Goal: Information Seeking & Learning: Learn about a topic

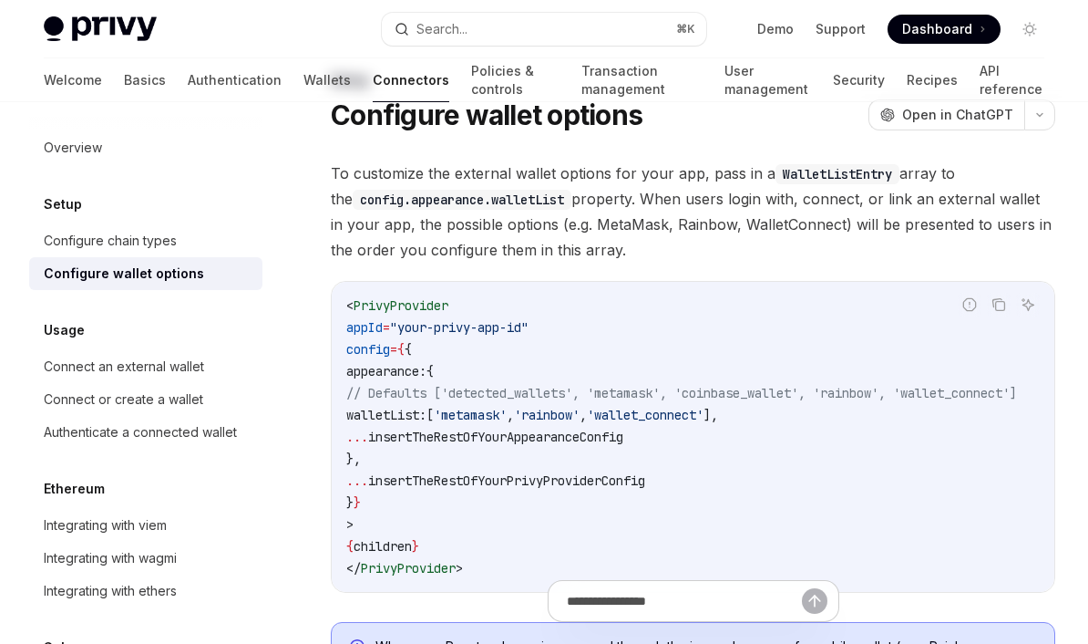
scroll to position [160, 0]
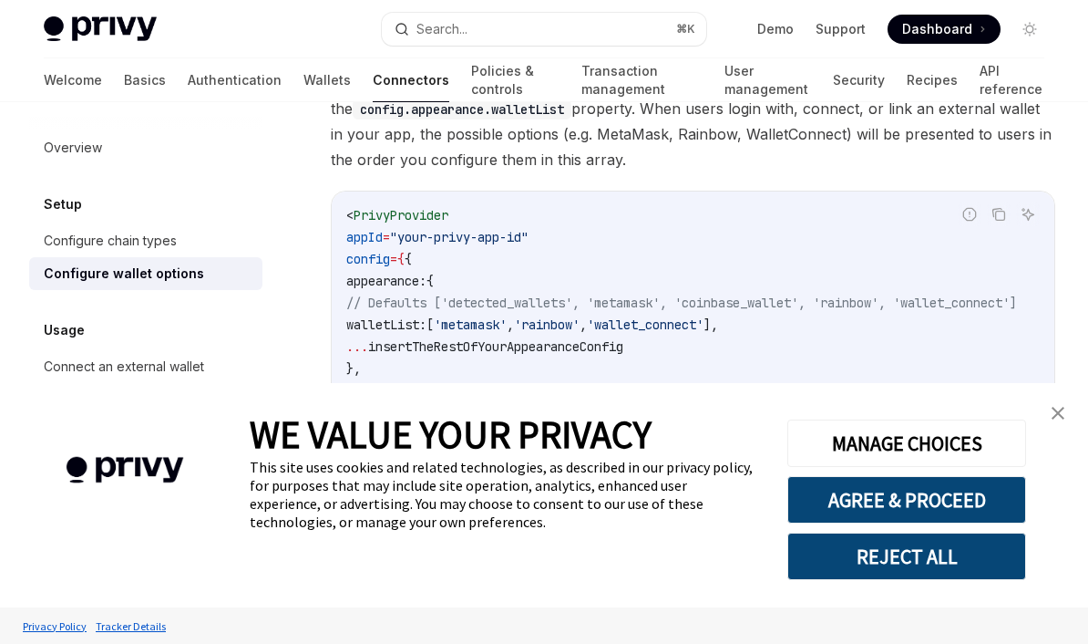
click at [171, 276] on div "Configure wallet options" at bounding box center [124, 274] width 160 height 22
type textarea "*"
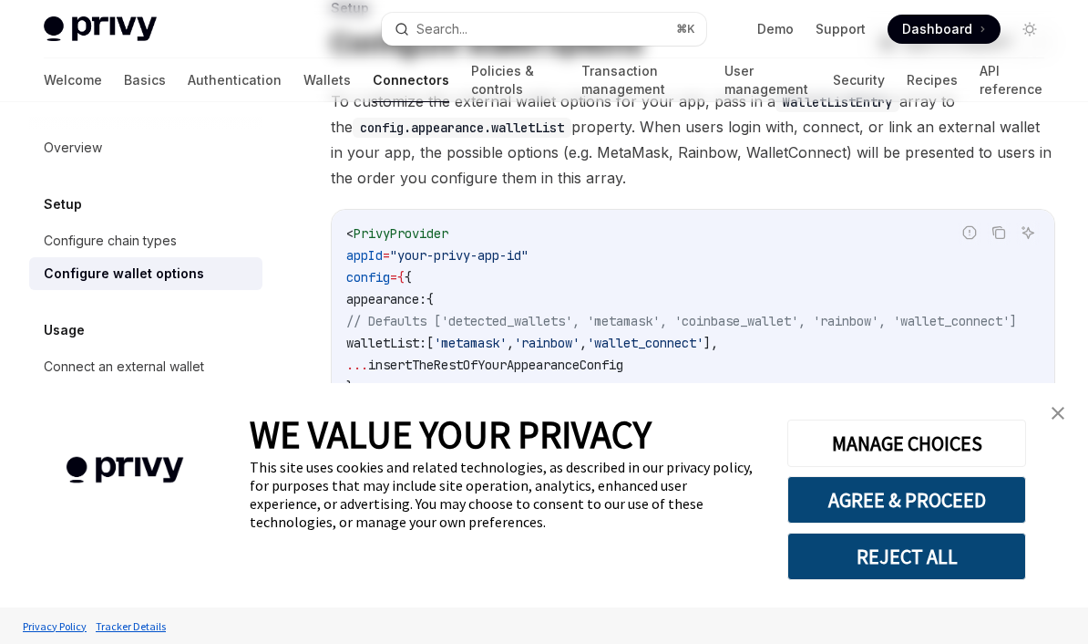
scroll to position [253, 0]
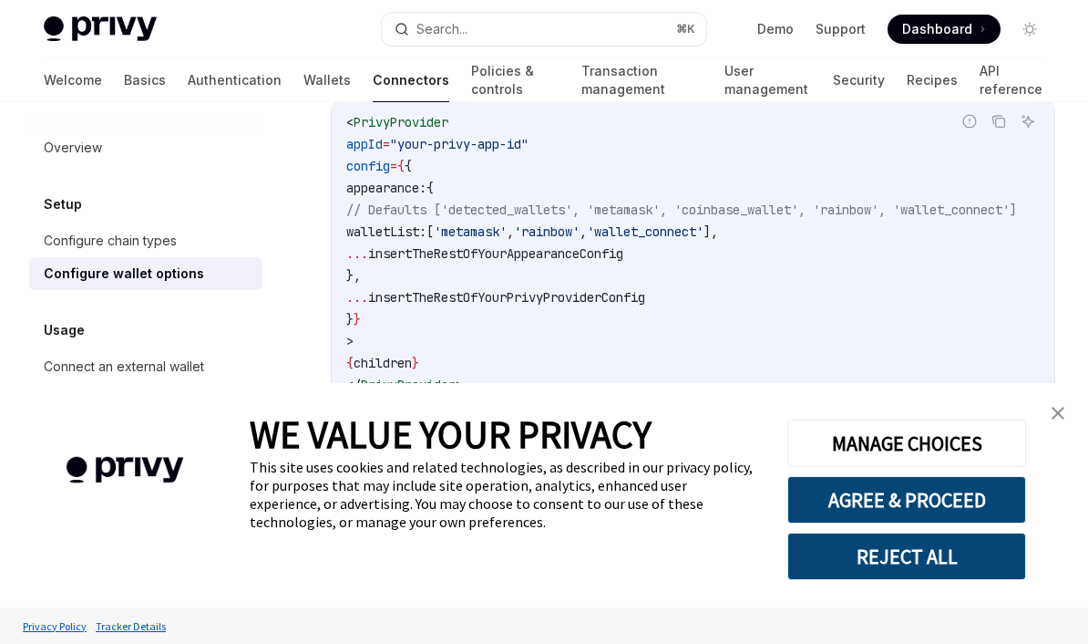
click at [923, 580] on button "REJECT ALL" at bounding box center [907, 555] width 239 height 47
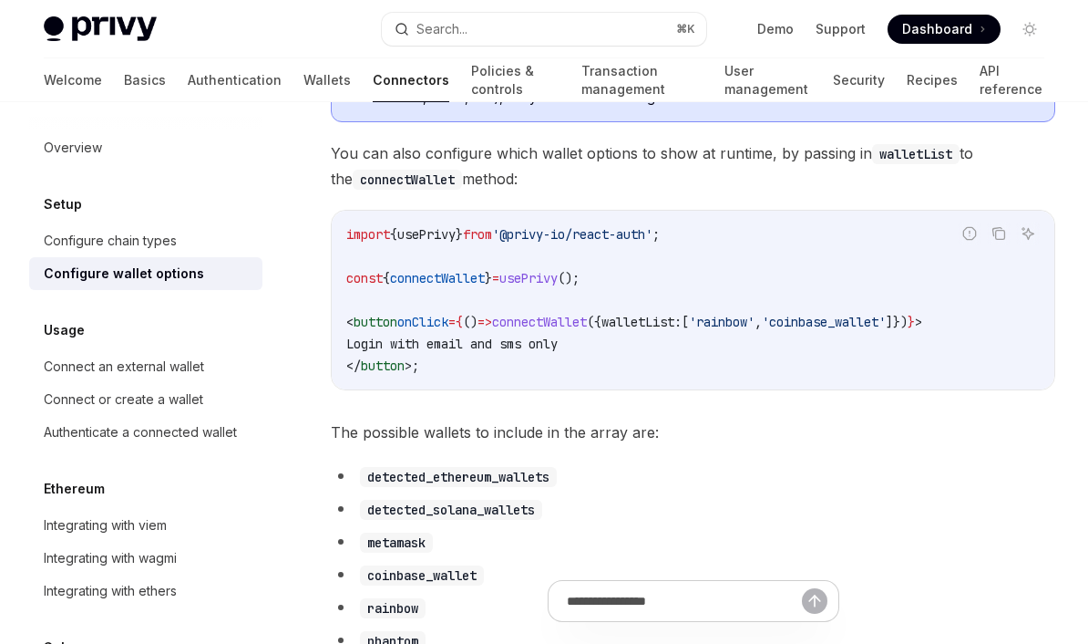
scroll to position [654, 0]
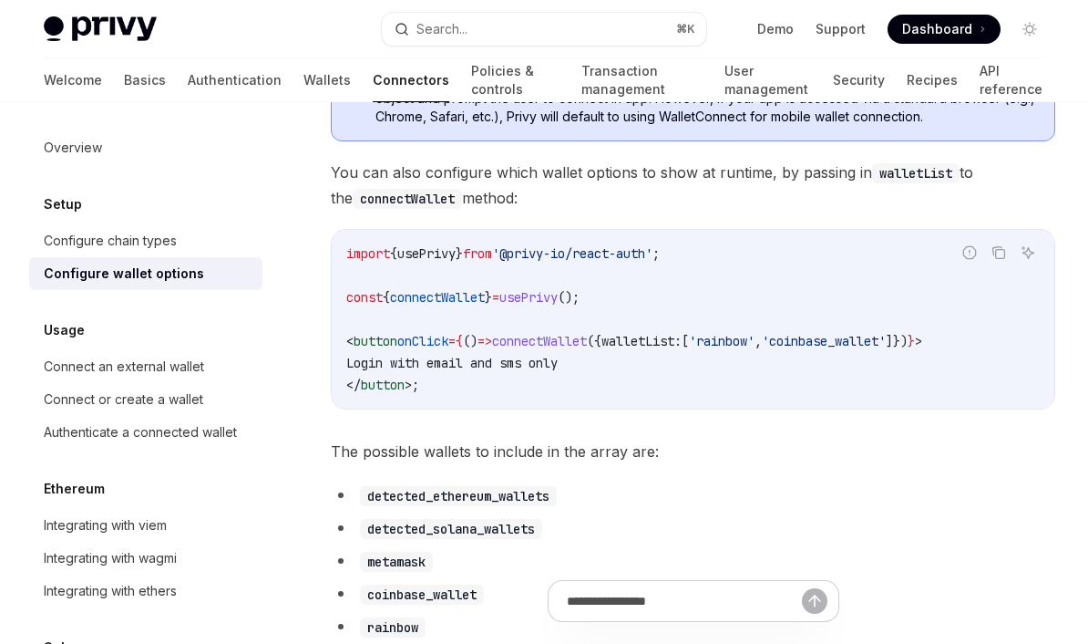
click at [552, 450] on span "The possible wallets to include in the array are:" at bounding box center [693, 451] width 725 height 26
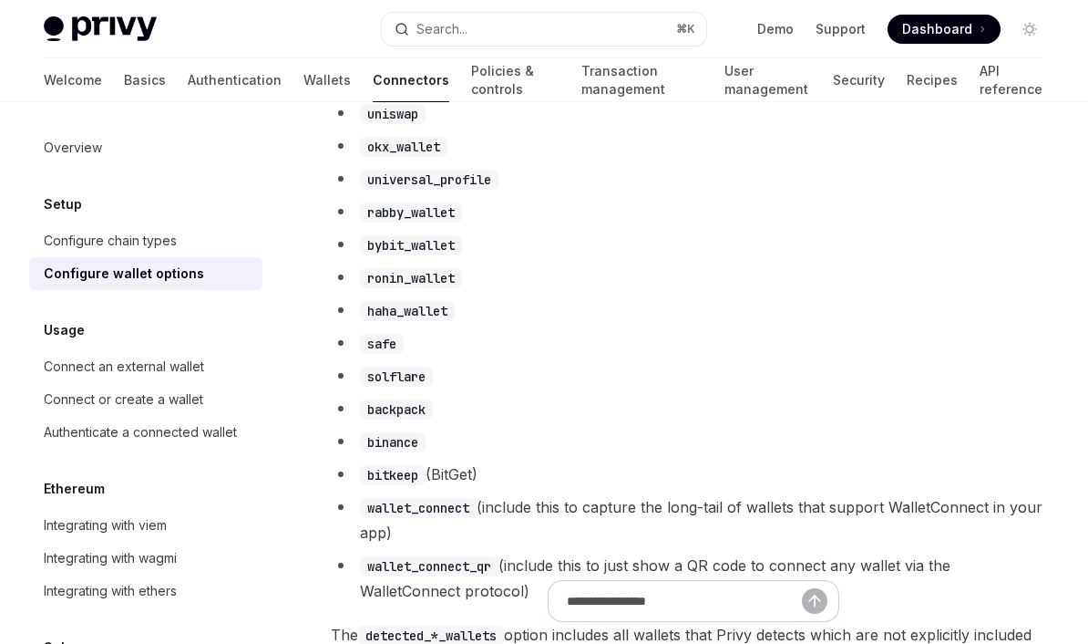
scroll to position [1300, 0]
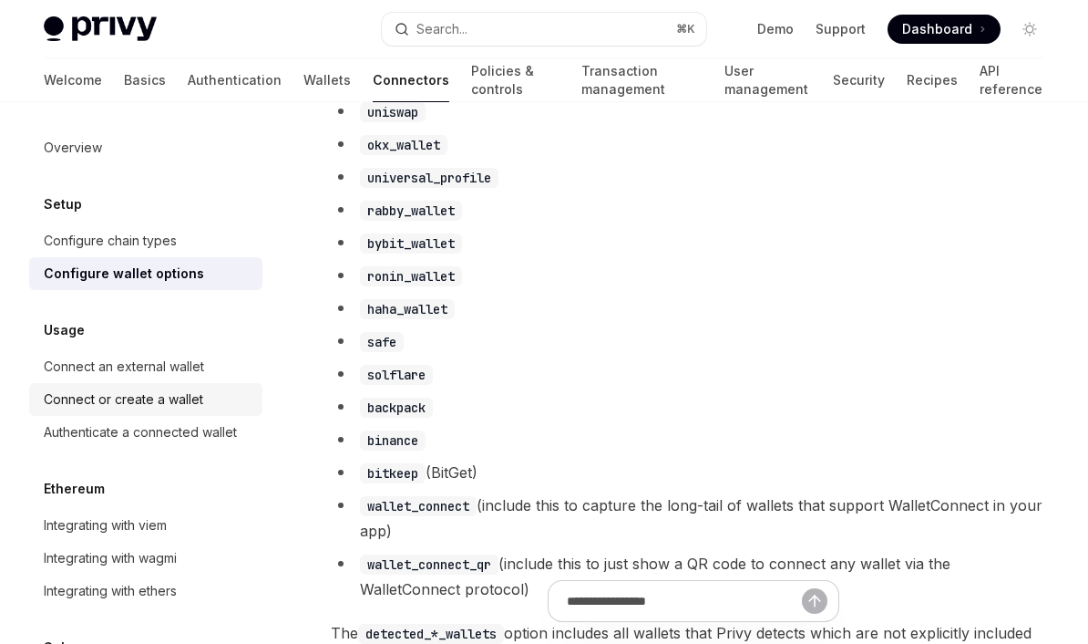
click at [172, 398] on div "Connect or create a wallet" at bounding box center [124, 399] width 160 height 22
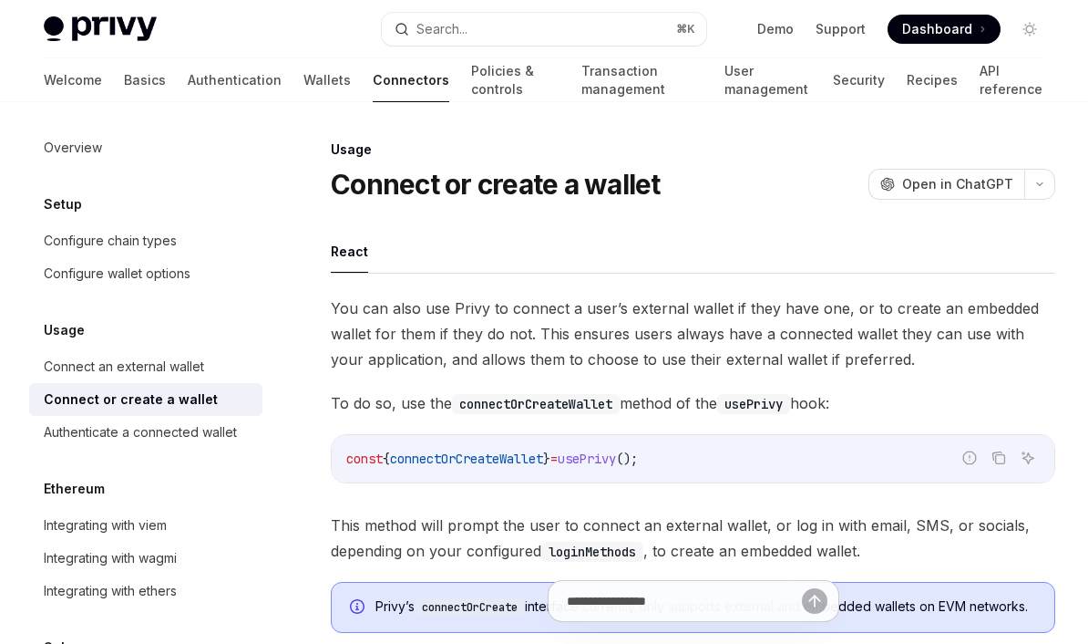
type textarea "*"
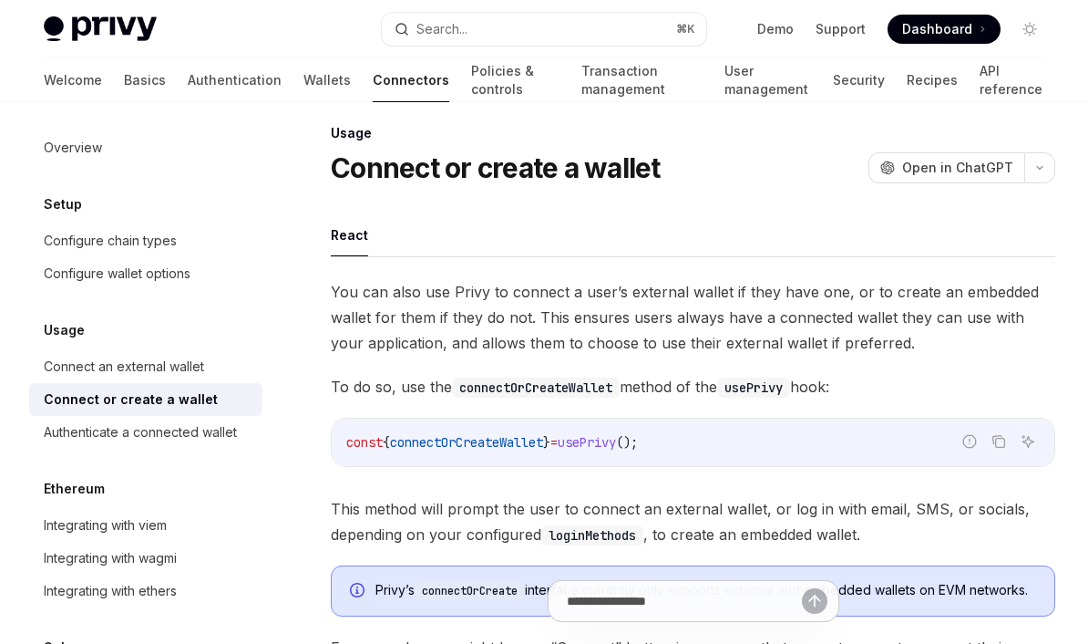
scroll to position [18, 0]
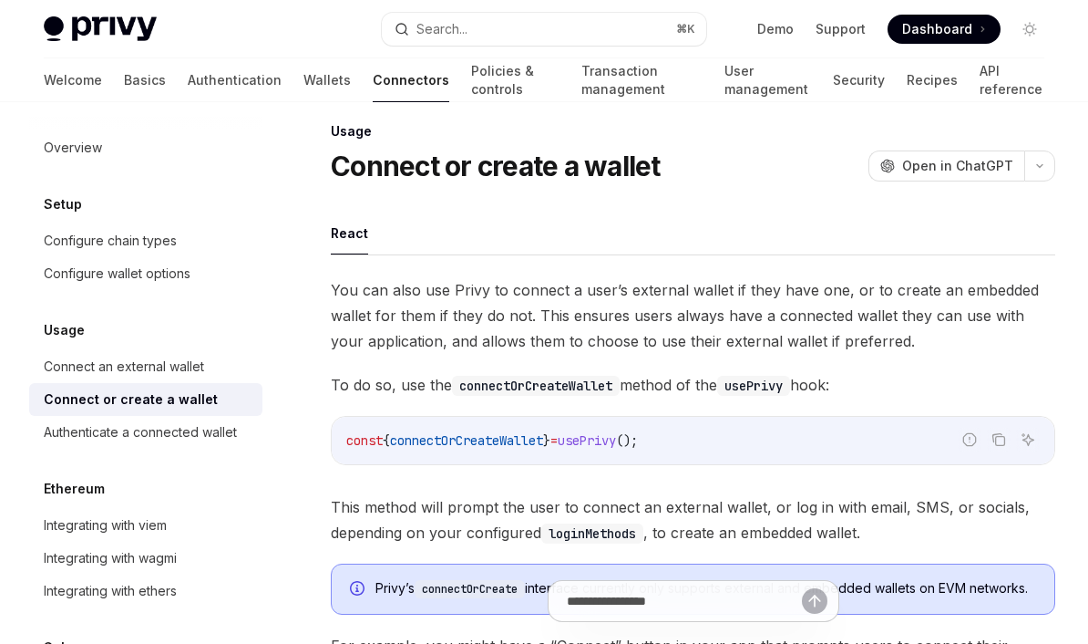
click at [510, 383] on code "connectOrCreateWallet" at bounding box center [536, 386] width 168 height 20
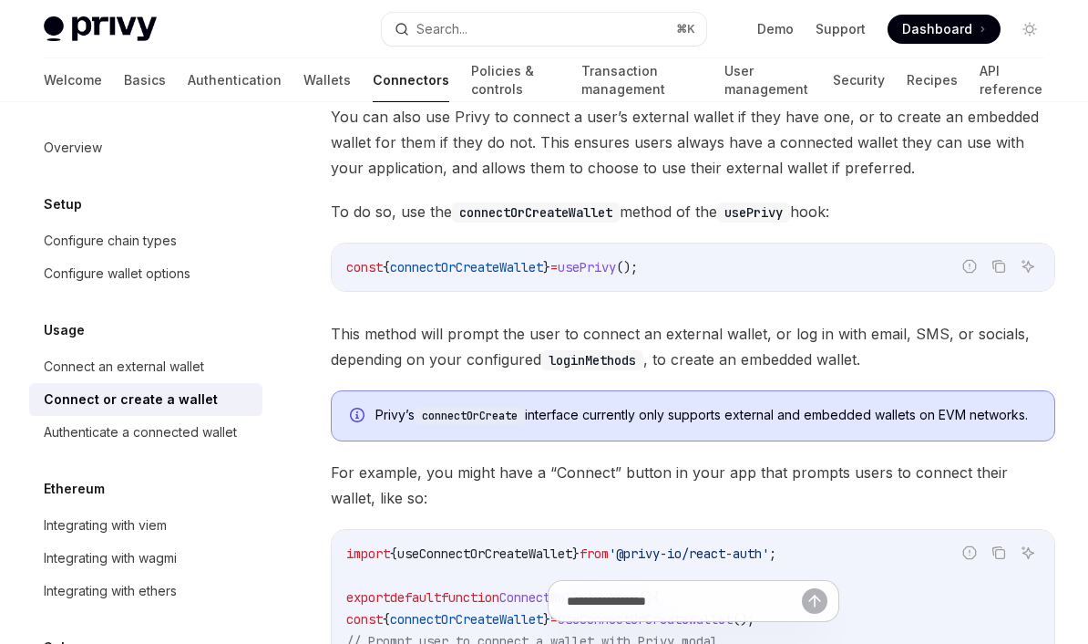
scroll to position [232, 0]
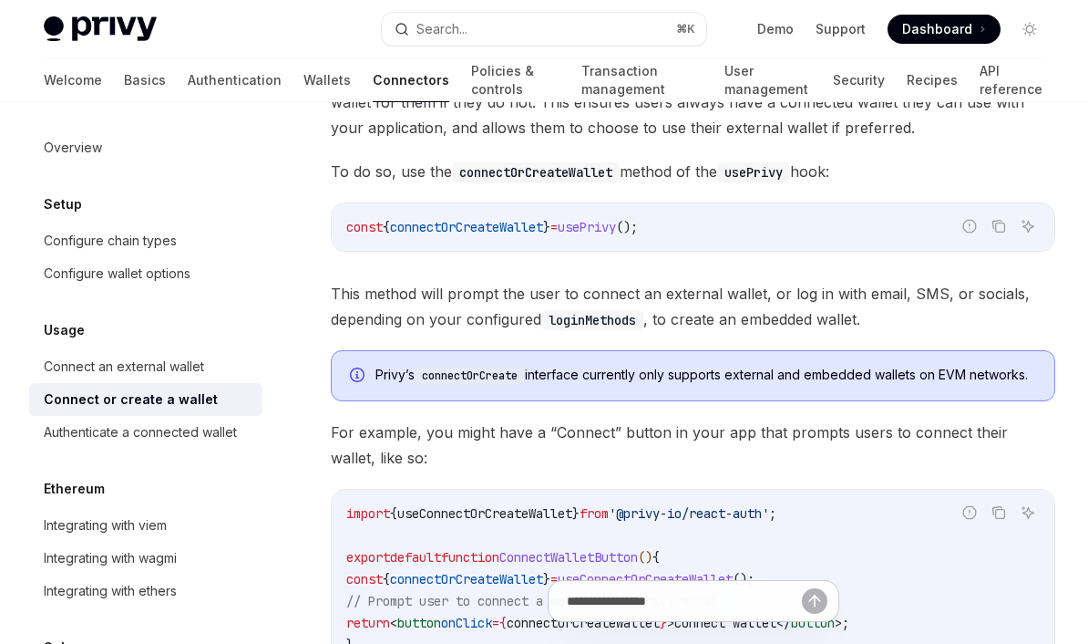
click at [598, 322] on code "loginMethods" at bounding box center [592, 320] width 102 height 20
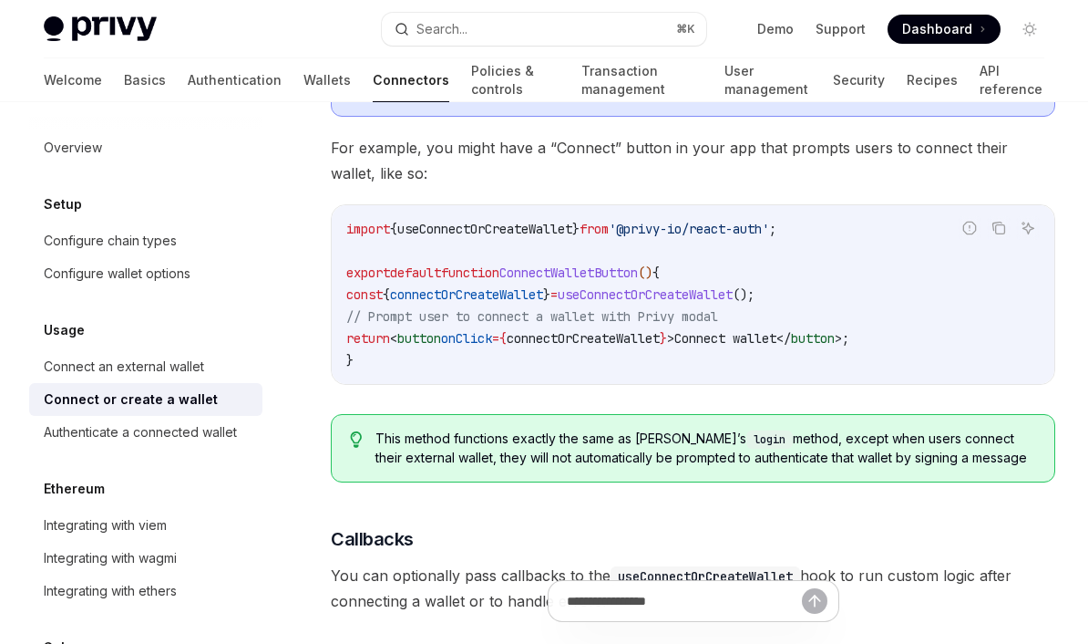
scroll to position [520, 0]
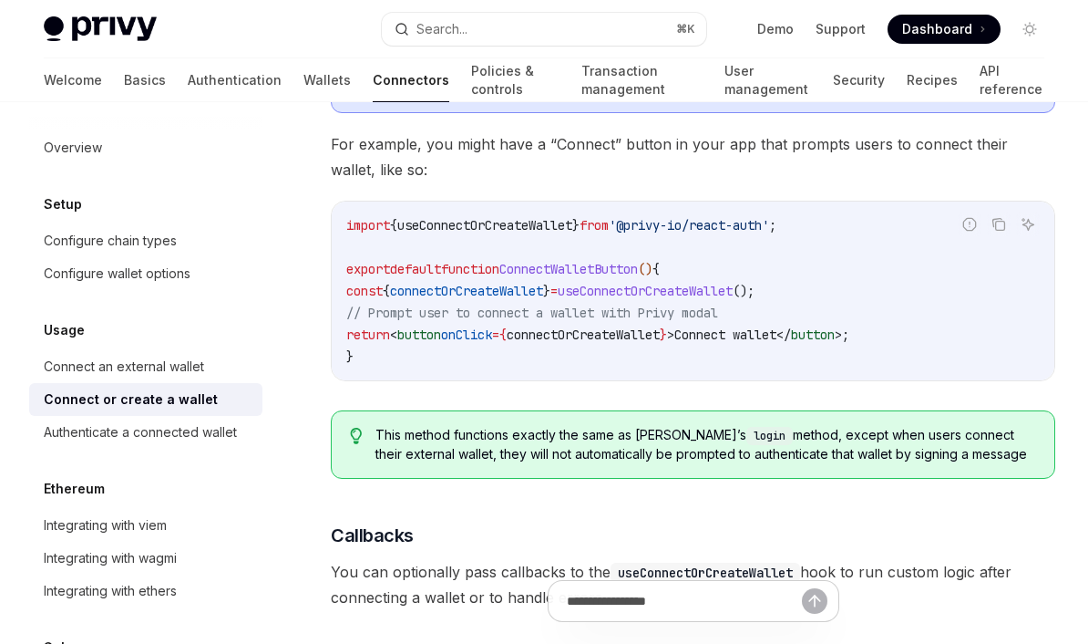
copy span "loginMethods"
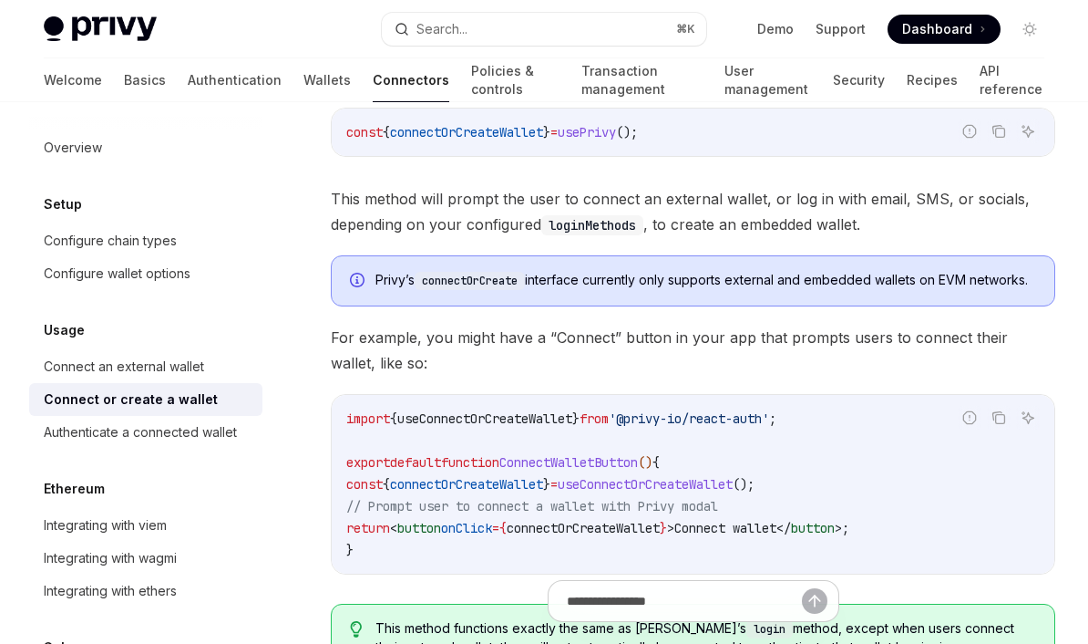
scroll to position [233, 0]
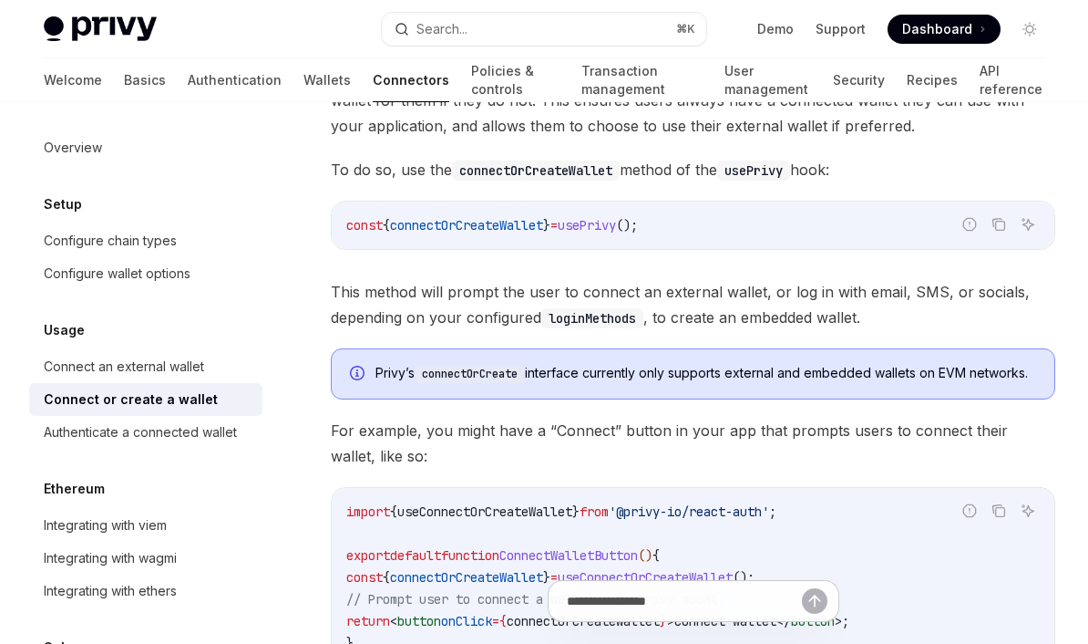
click at [496, 224] on span "connectOrCreateWallet" at bounding box center [466, 225] width 153 height 16
copy span "connectOrCreateWallet"
click at [520, 36] on button "Search... ⌘ K" at bounding box center [544, 29] width 324 height 33
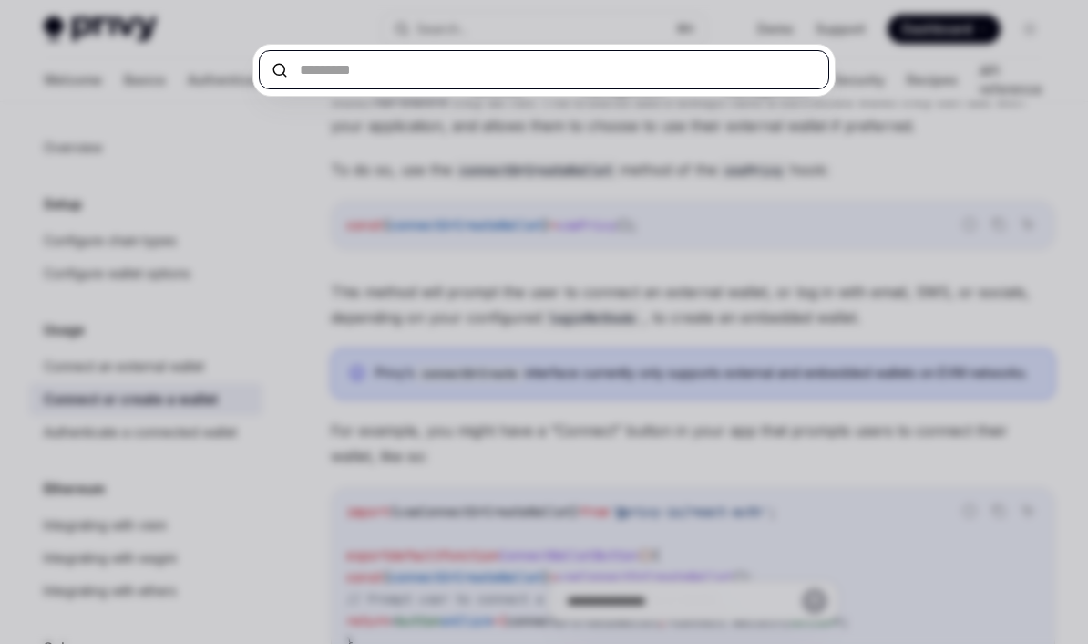
click at [465, 85] on input "text" at bounding box center [544, 69] width 571 height 39
paste input "**********"
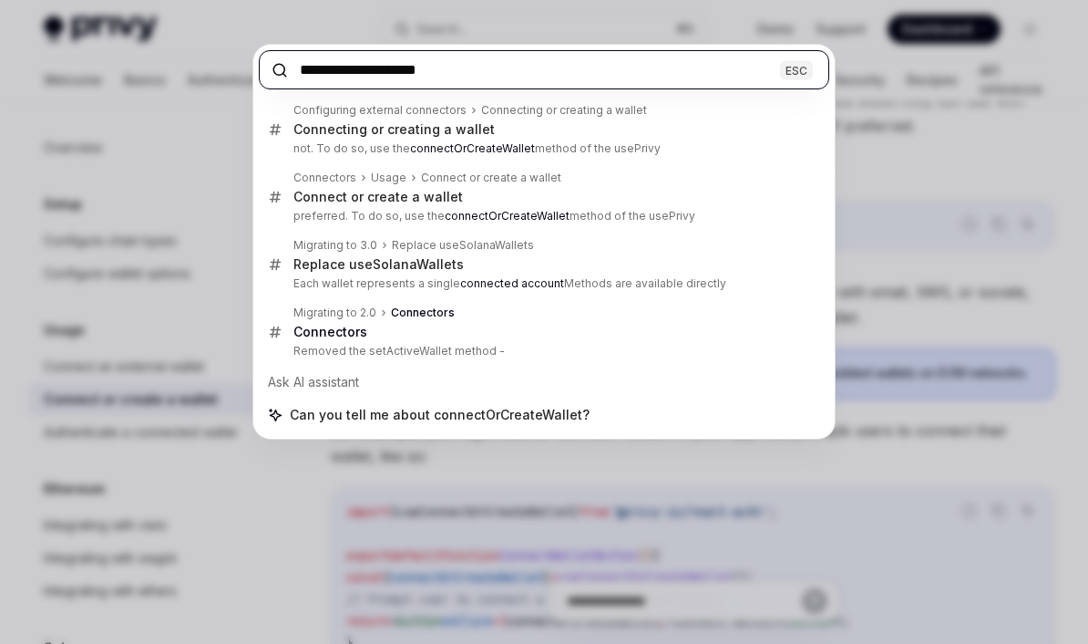
type input "**********"
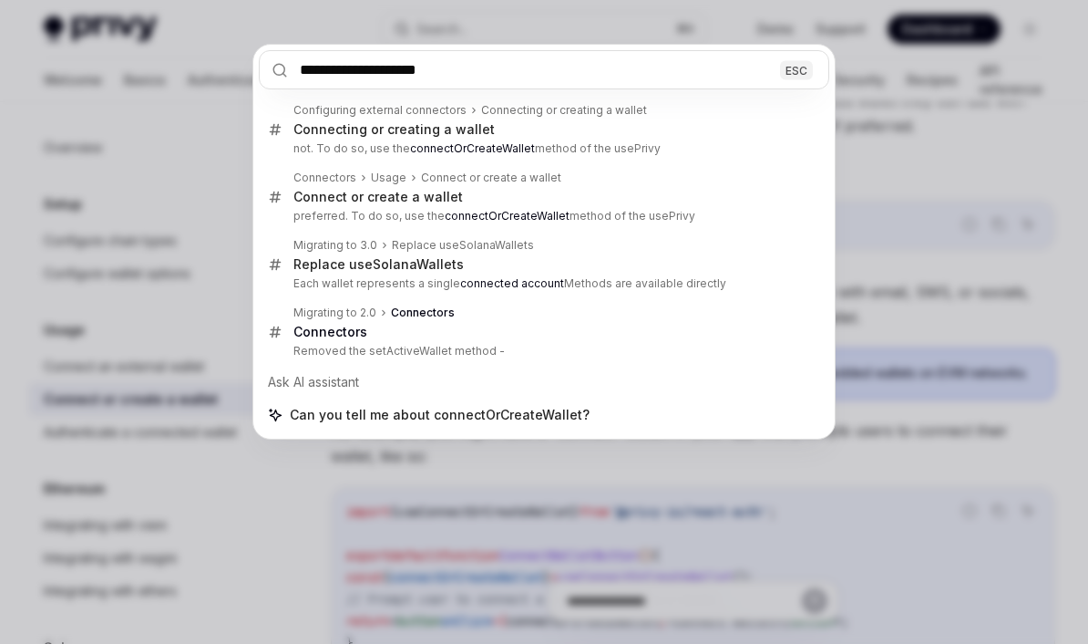
click at [513, 186] on html "Privy Docs home page Search... ⌘ K Demo Support Dashboard Dashboard Search... N…" at bounding box center [544, 89] width 1088 height 644
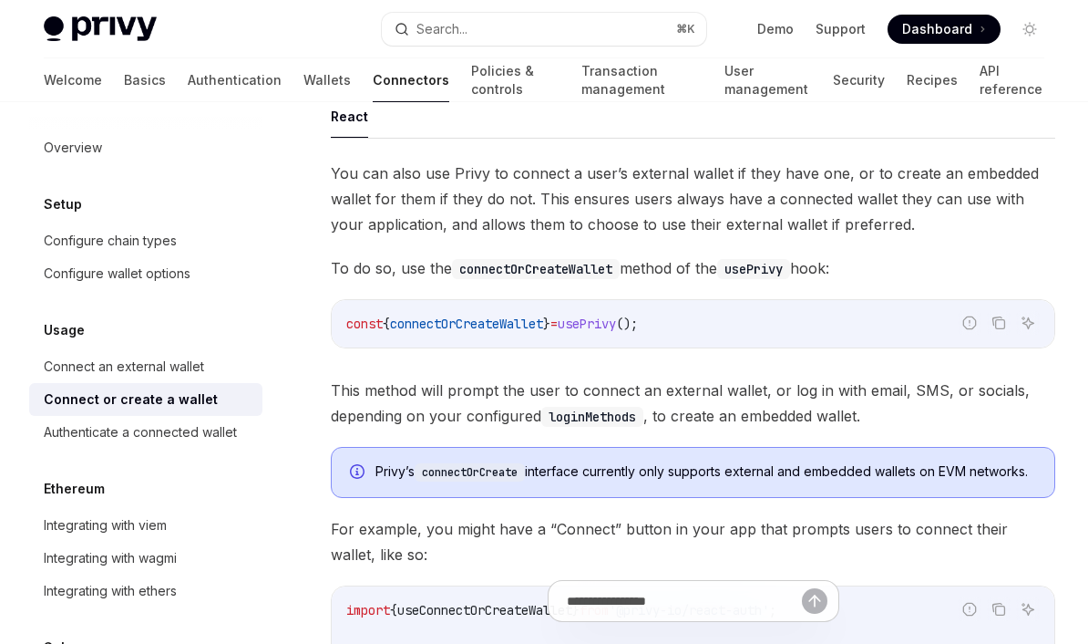
scroll to position [102, 0]
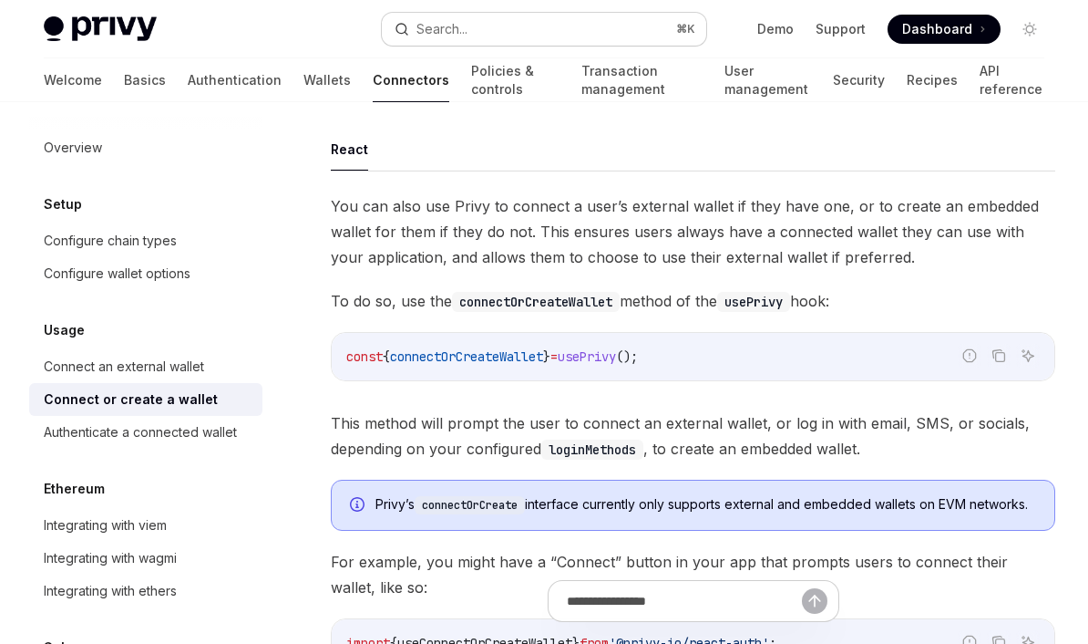
click at [497, 20] on button "Search... ⌘ K" at bounding box center [544, 29] width 324 height 33
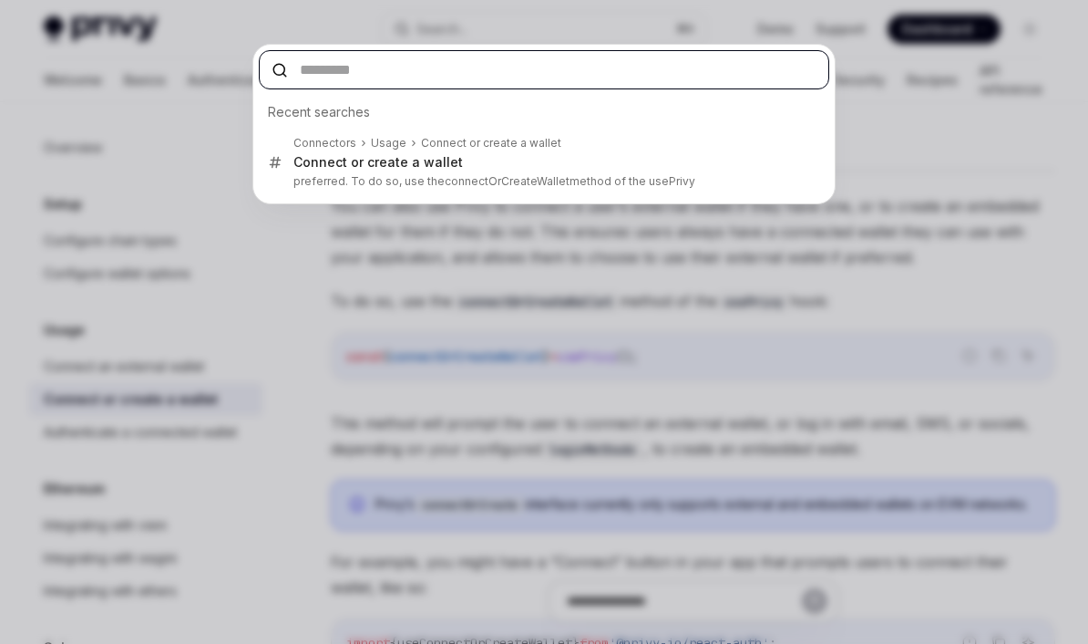
click at [407, 83] on input "text" at bounding box center [544, 69] width 571 height 39
paste input "**********"
type input "**********"
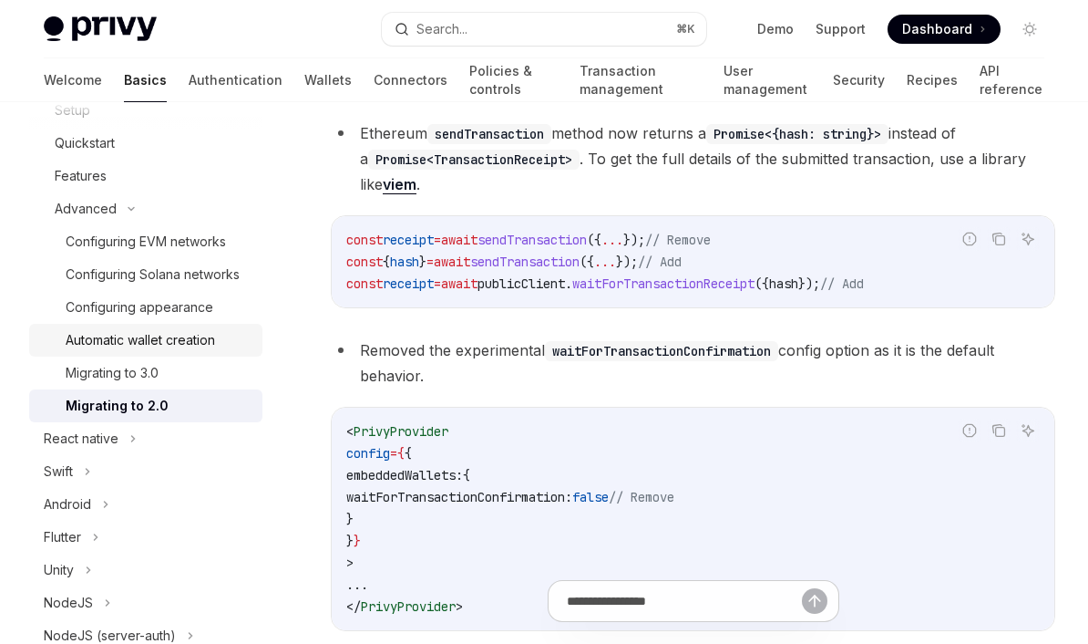
scroll to position [2148, 0]
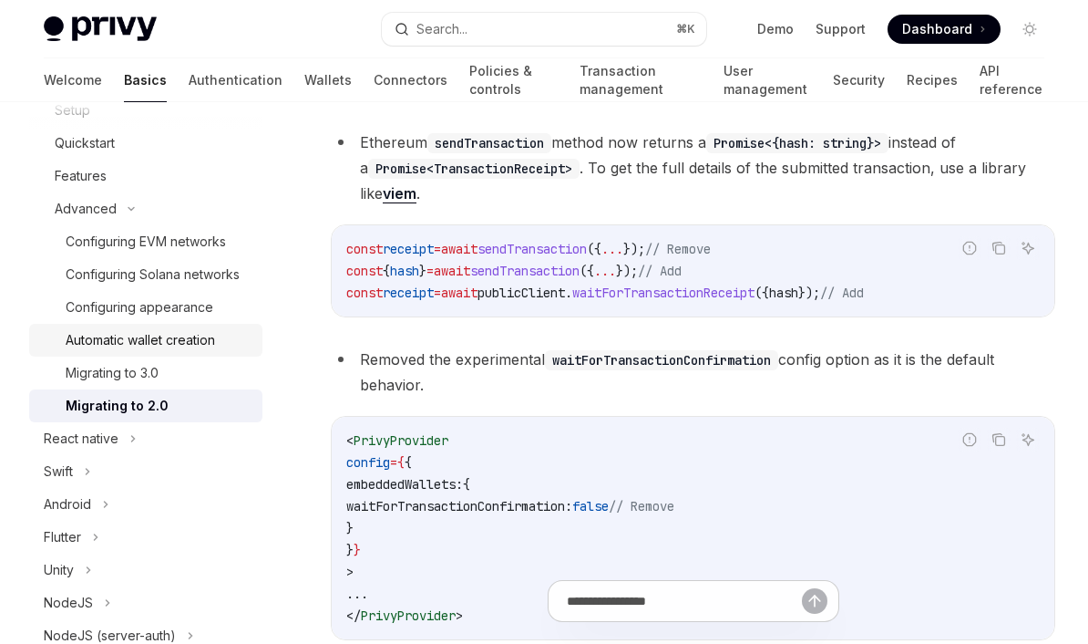
click at [183, 342] on div "Automatic wallet creation" at bounding box center [140, 340] width 149 height 22
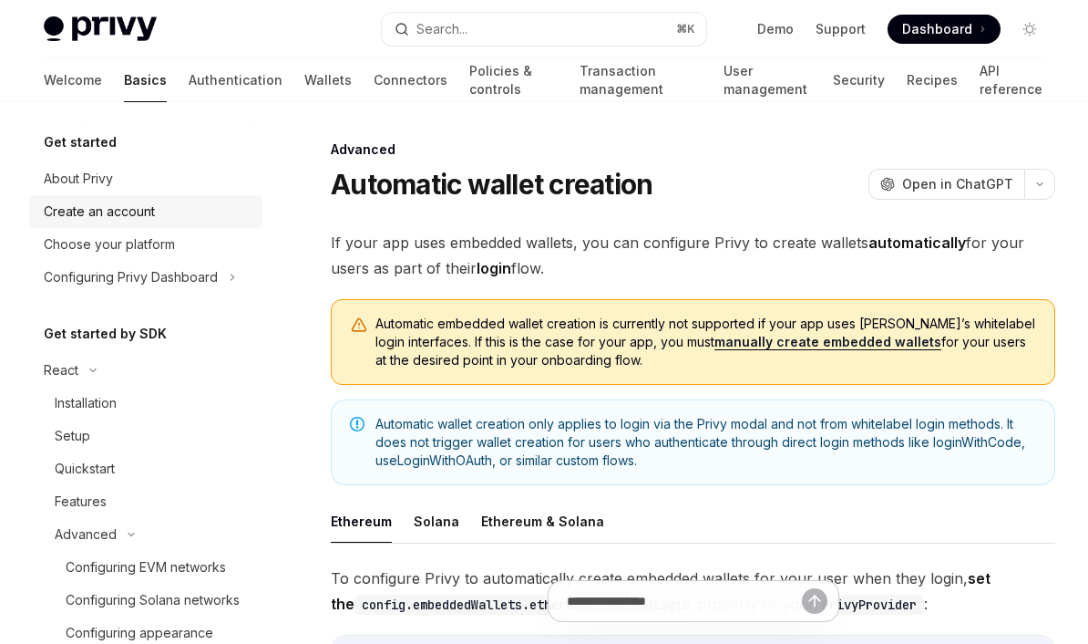
click at [129, 211] on div "Create an account" at bounding box center [99, 212] width 111 height 22
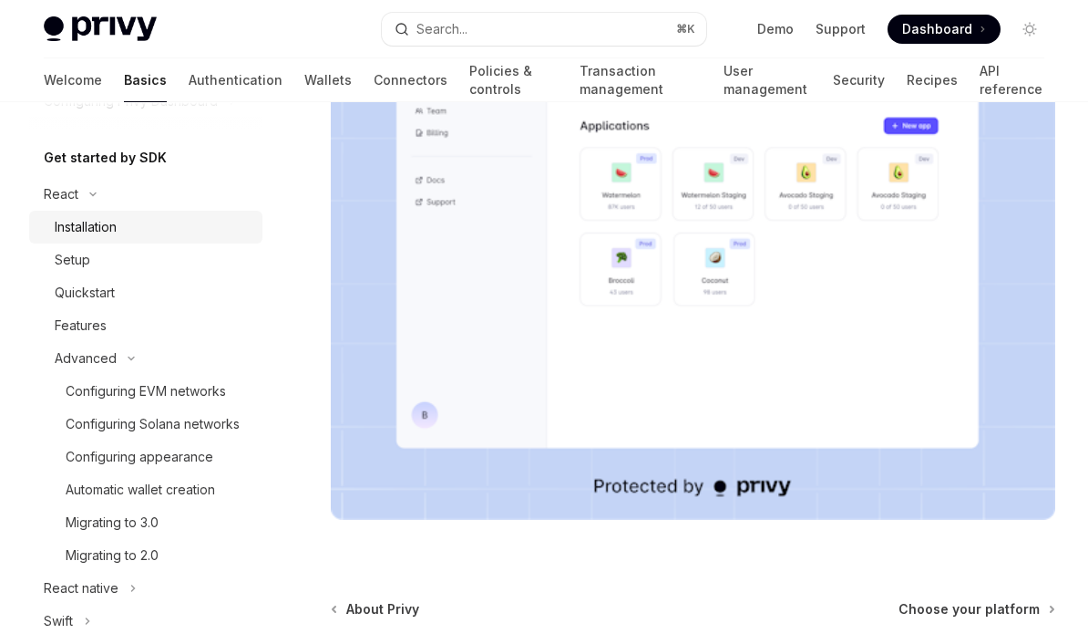
scroll to position [213, 0]
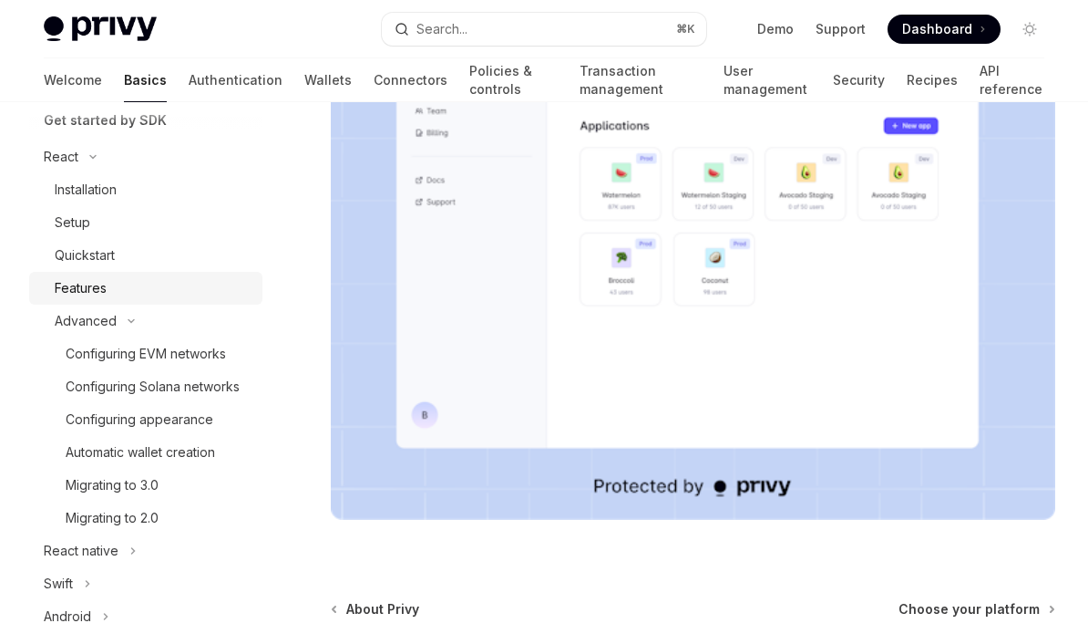
click at [100, 284] on div "Features" at bounding box center [81, 288] width 52 height 22
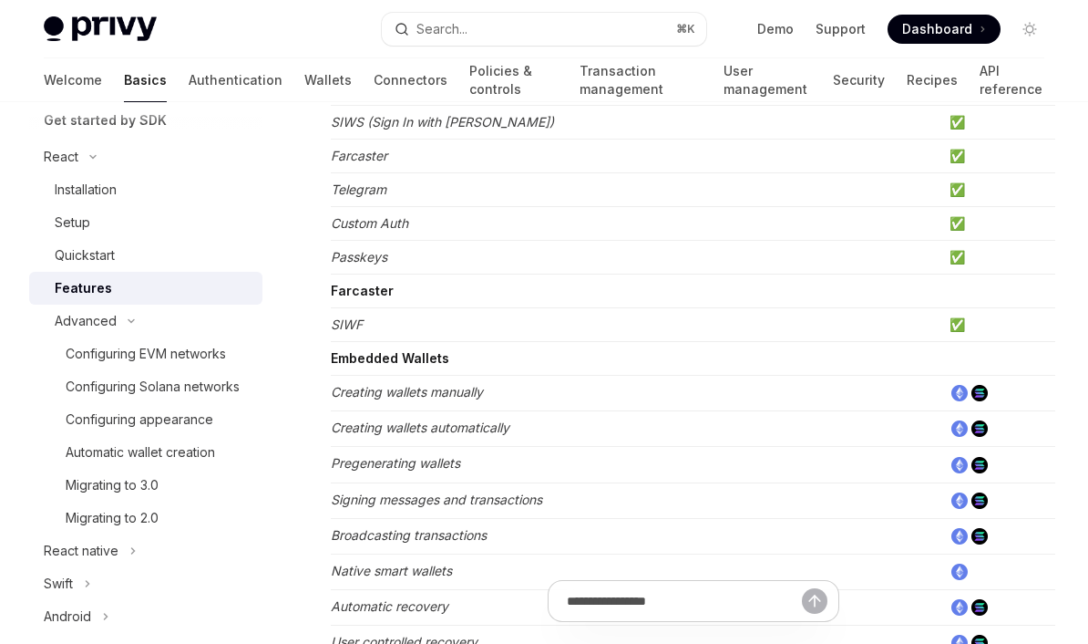
scroll to position [370, 0]
click at [418, 381] on td "Creating wallets manually" at bounding box center [637, 393] width 612 height 36
click at [556, 387] on td "Creating wallets manually" at bounding box center [637, 393] width 612 height 36
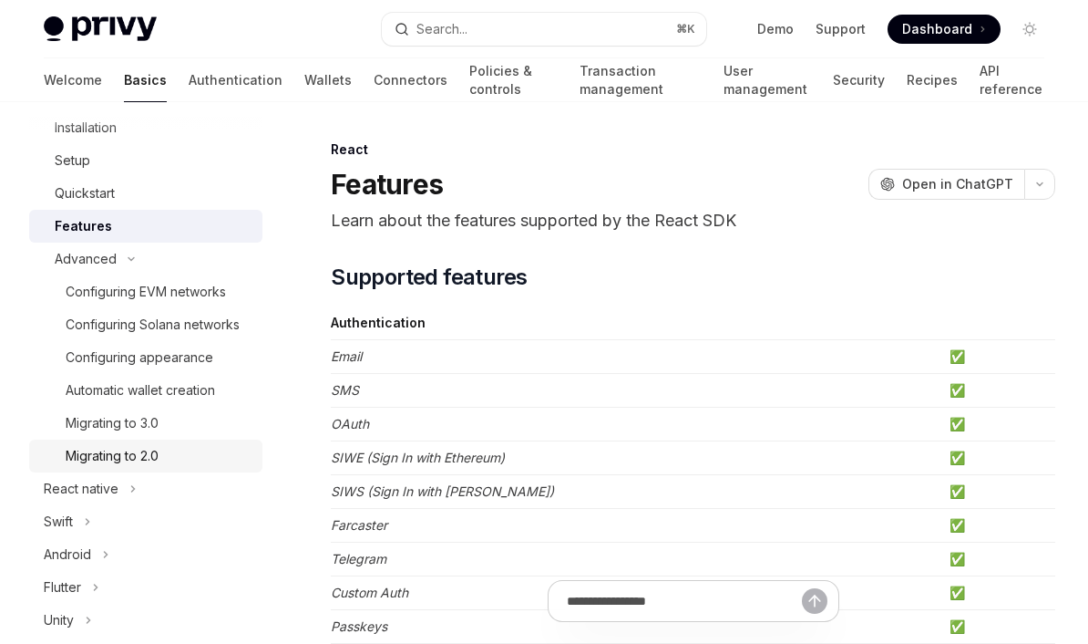
scroll to position [391, 0]
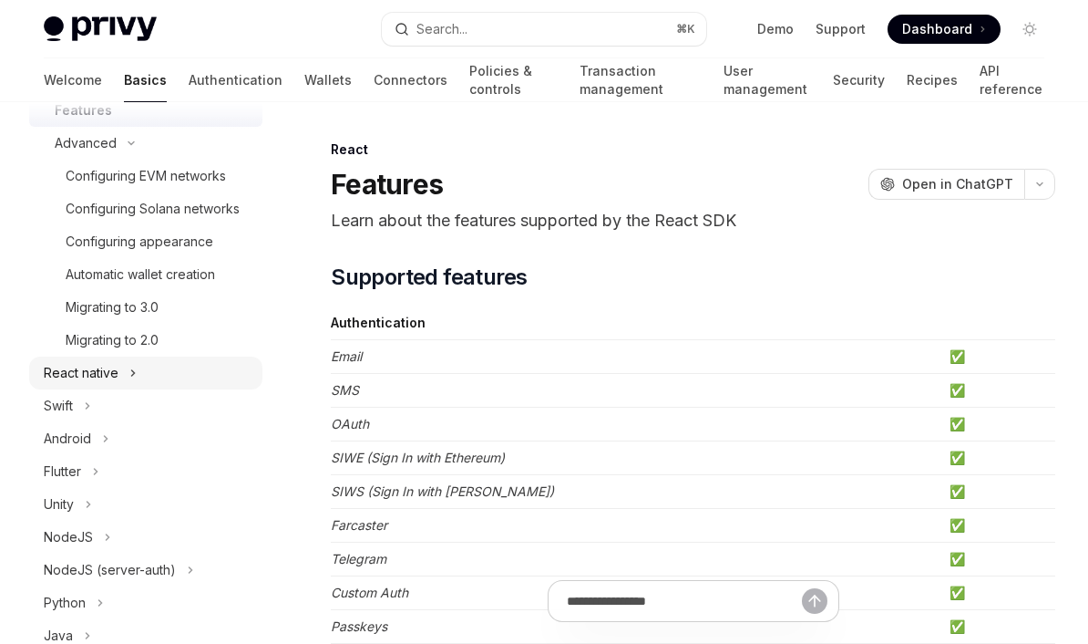
click at [148, 371] on button "React native" at bounding box center [145, 372] width 233 height 33
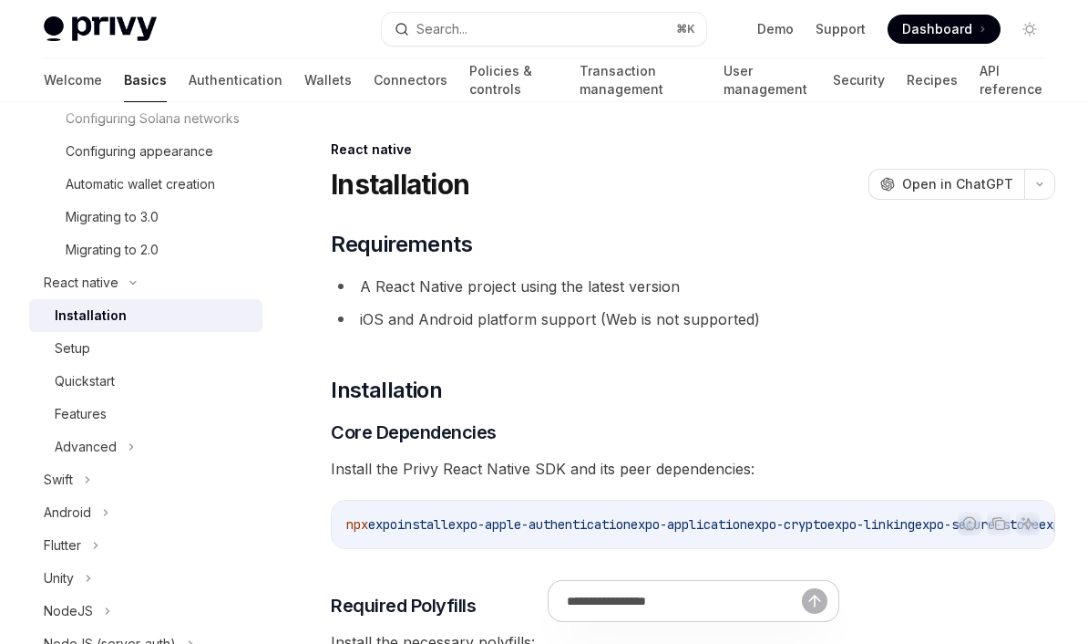
scroll to position [527, 0]
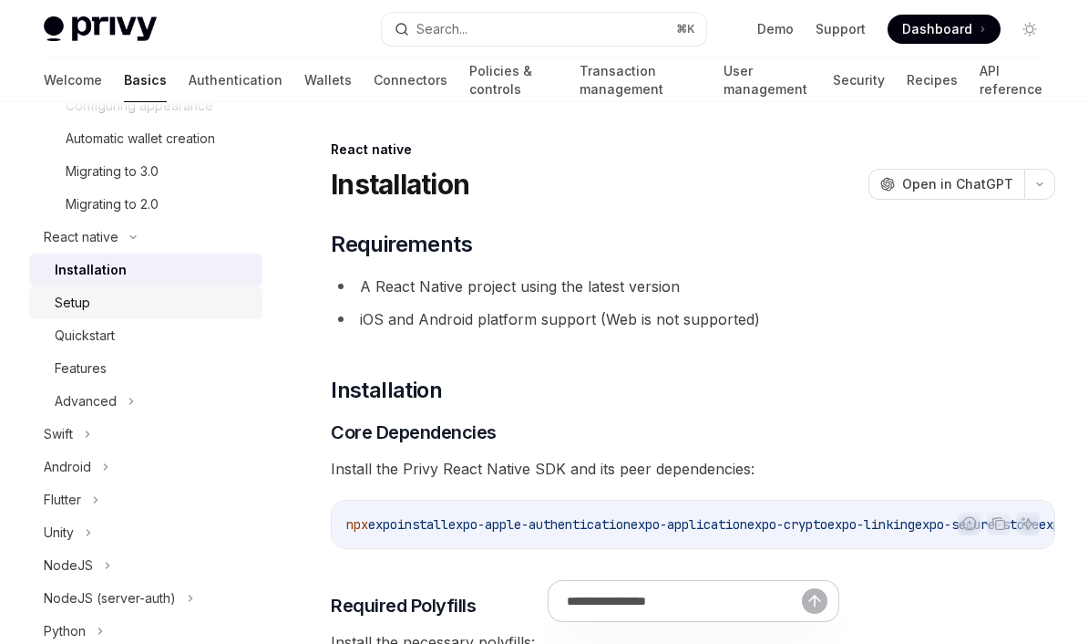
click at [96, 308] on div "Setup" at bounding box center [153, 303] width 197 height 22
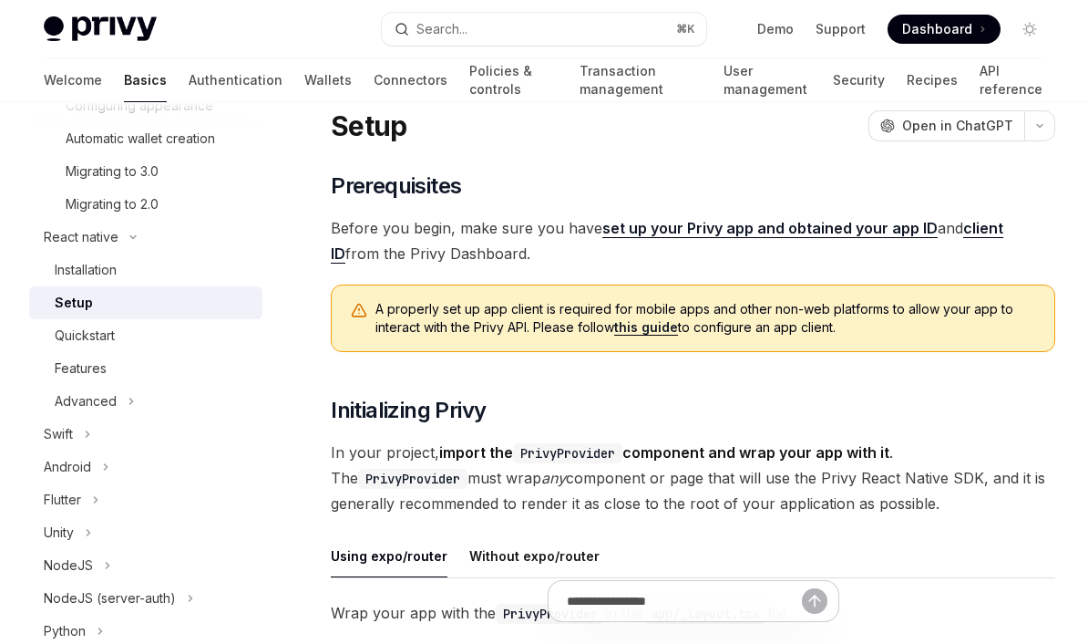
scroll to position [59, 0]
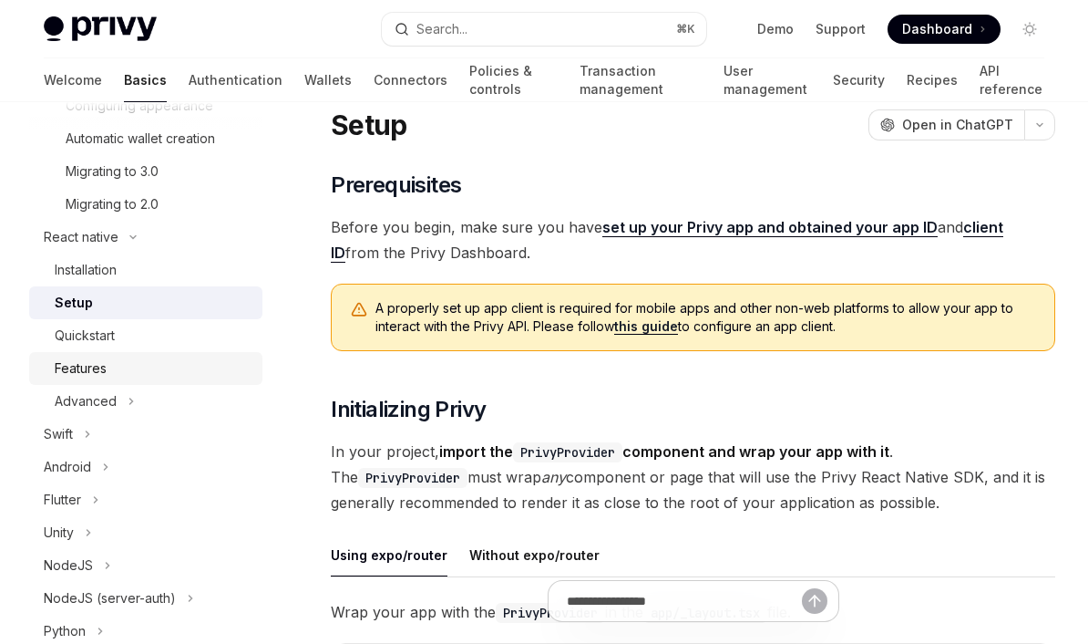
click at [103, 370] on div "Features" at bounding box center [81, 368] width 52 height 22
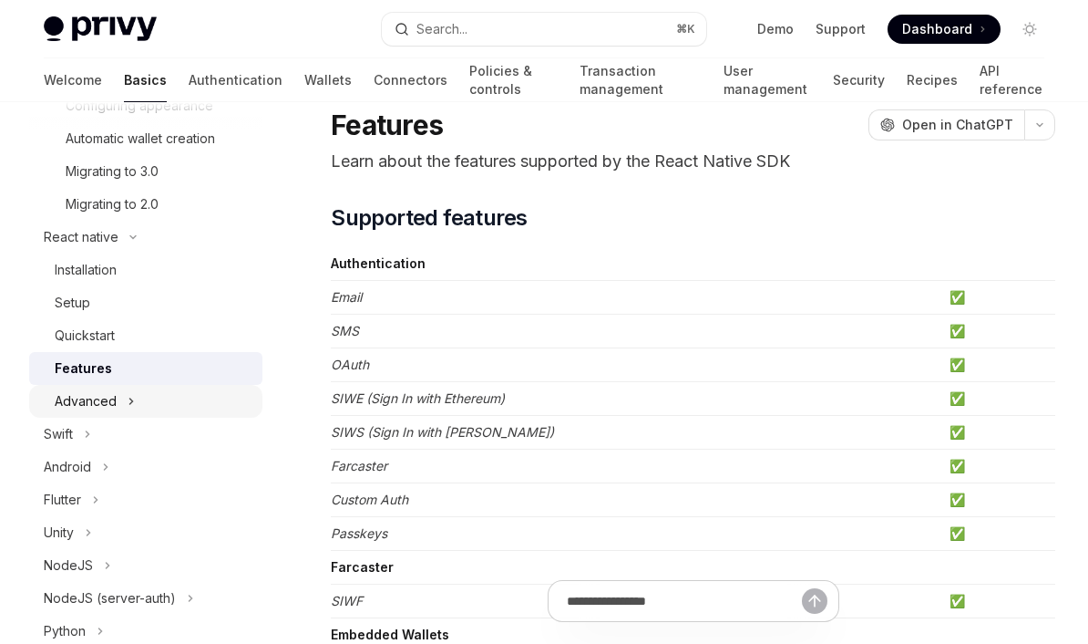
click at [119, 399] on button "Advanced" at bounding box center [145, 401] width 233 height 33
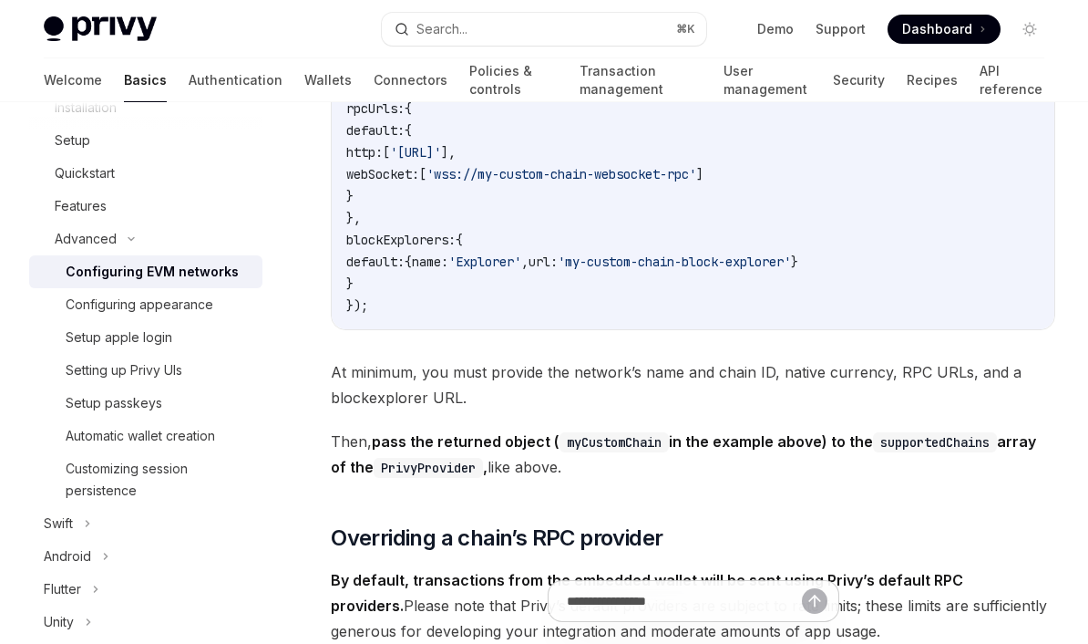
scroll to position [1543, 0]
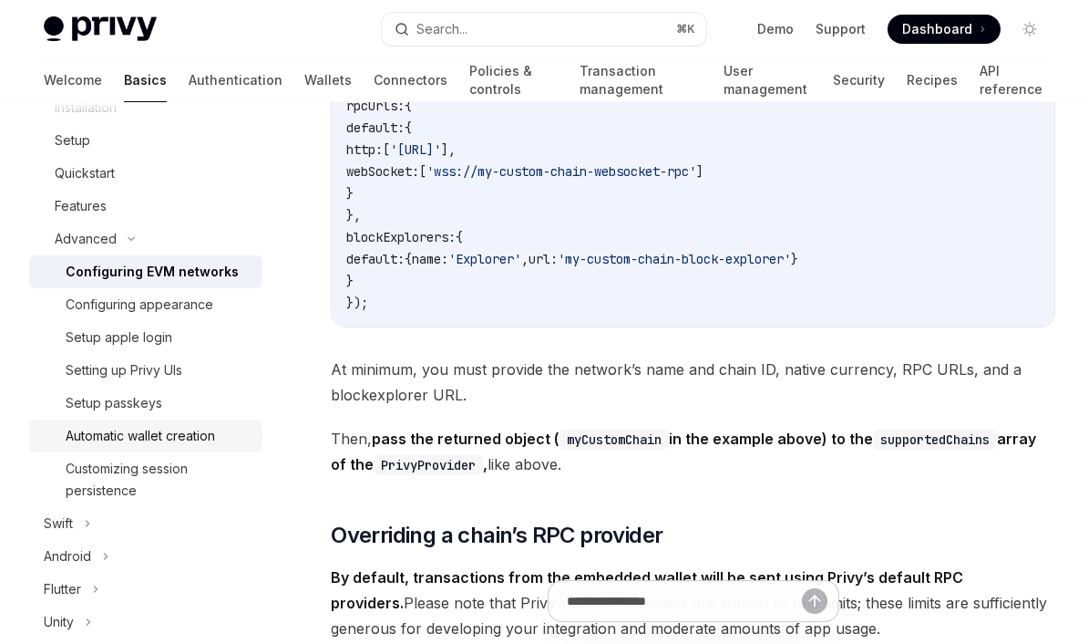
click at [159, 424] on link "Automatic wallet creation" at bounding box center [145, 435] width 233 height 33
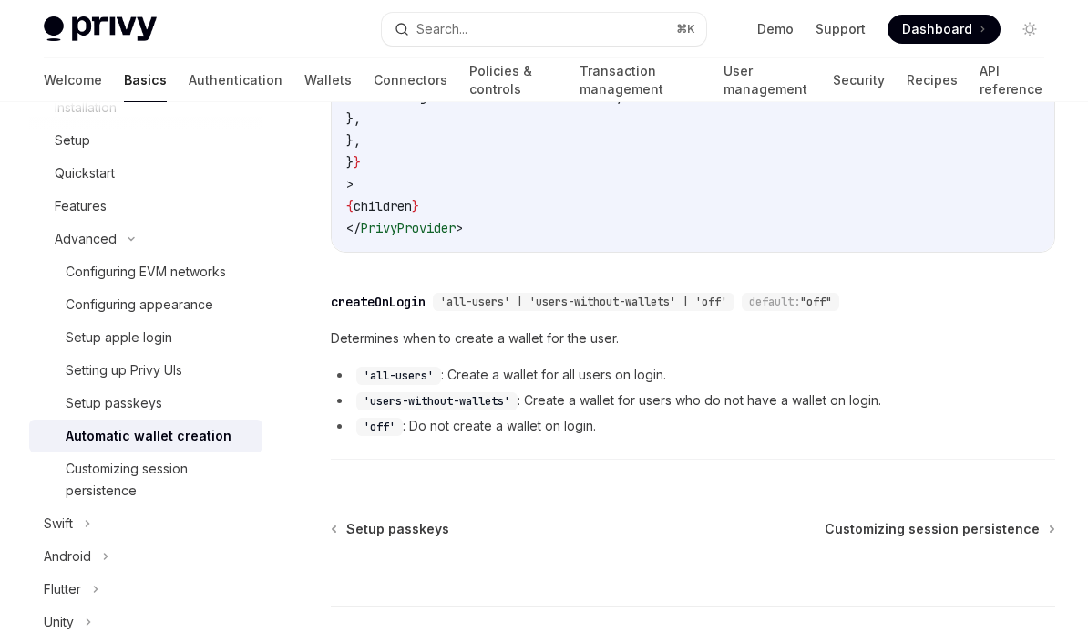
scroll to position [472, 0]
click at [455, 399] on code "'users-without-wallets'" at bounding box center [436, 400] width 161 height 18
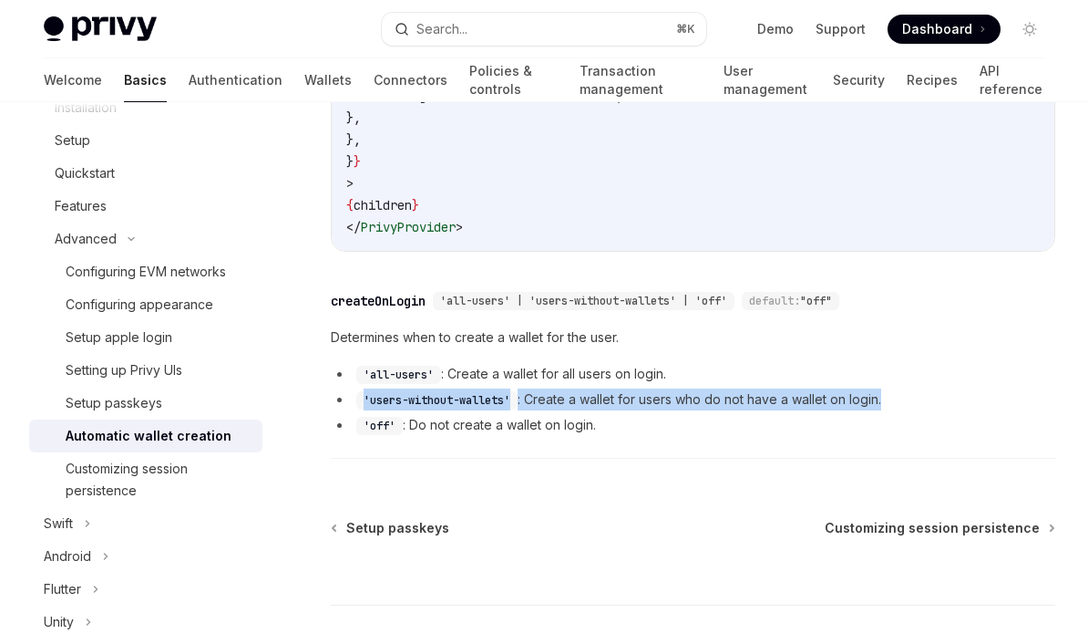
click at [636, 399] on li "'users-without-wallets' : Create a wallet for users who do not have a wallet on…" at bounding box center [693, 399] width 725 height 22
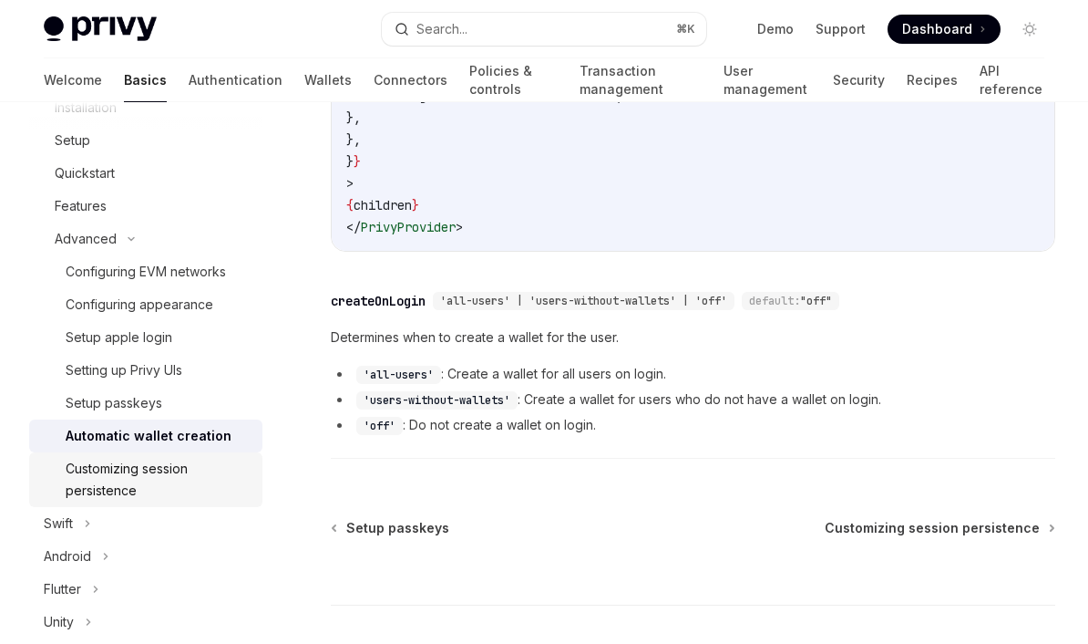
click at [99, 479] on div "Customizing session persistence" at bounding box center [159, 480] width 186 height 44
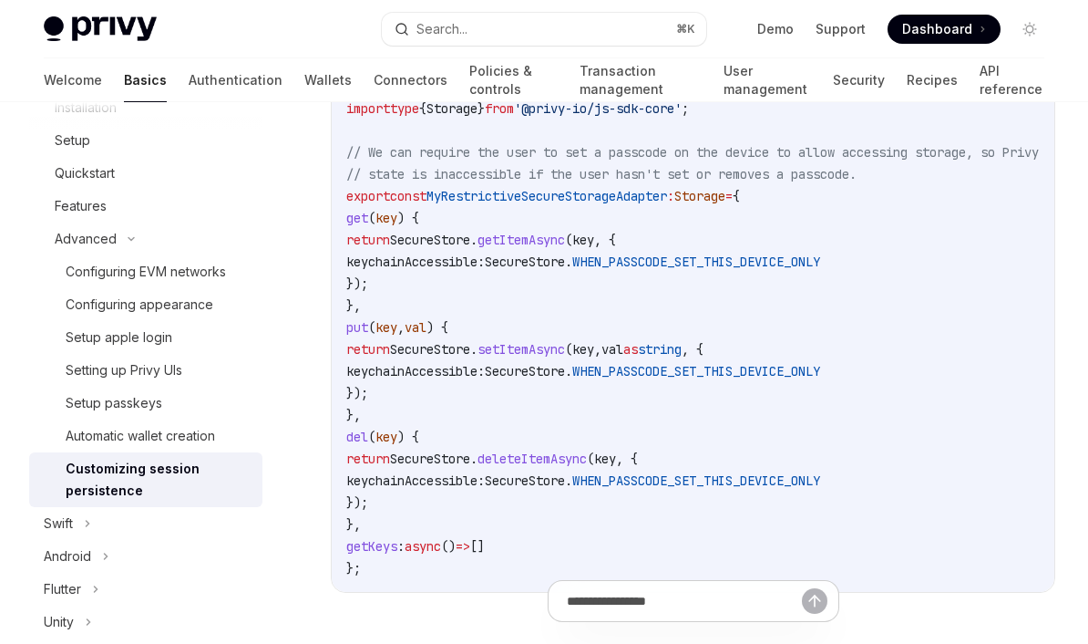
scroll to position [1170, 0]
click at [820, 262] on span "WHEN_PASSCODE_SET_THIS_DEVICE_ONLY" at bounding box center [696, 263] width 248 height 16
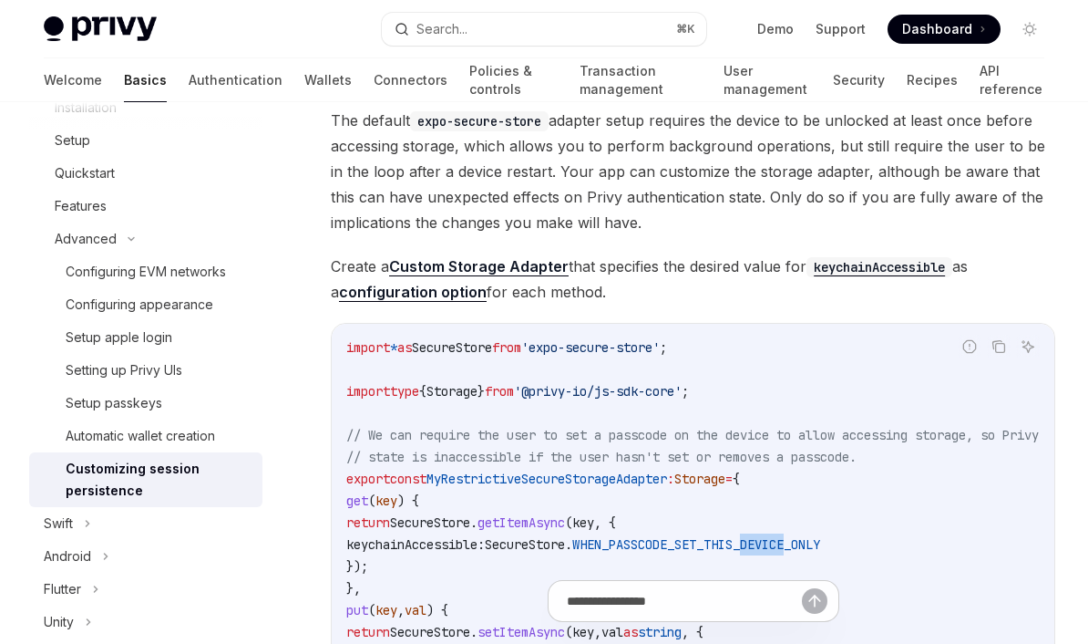
scroll to position [888, 0]
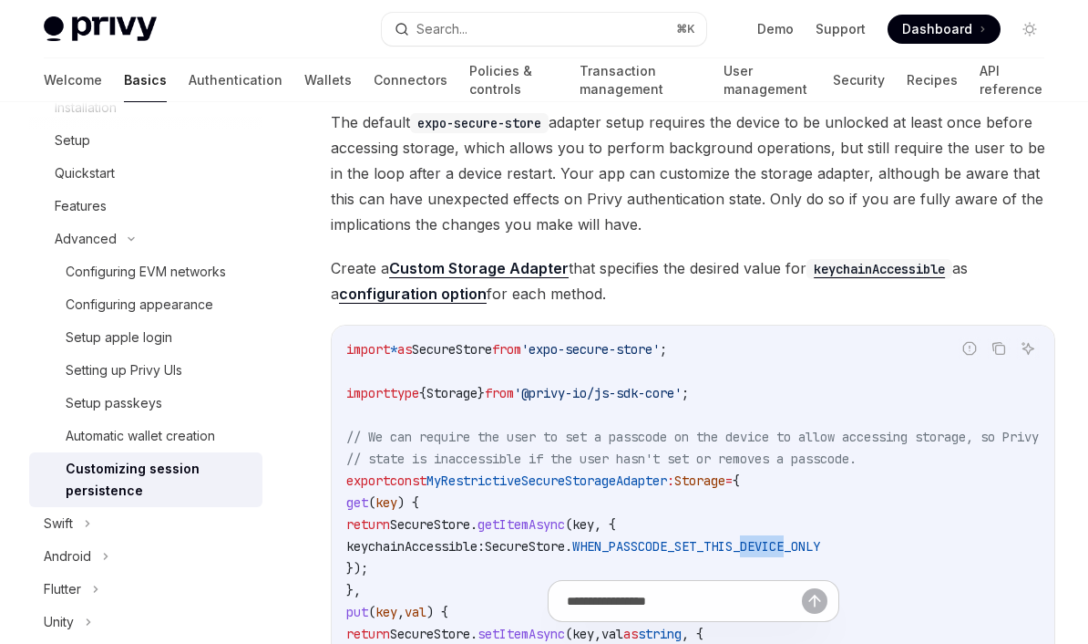
click at [747, 260] on span "Create a Custom Storage Adapter that specifies the desired value for keychainAc…" at bounding box center [693, 280] width 725 height 51
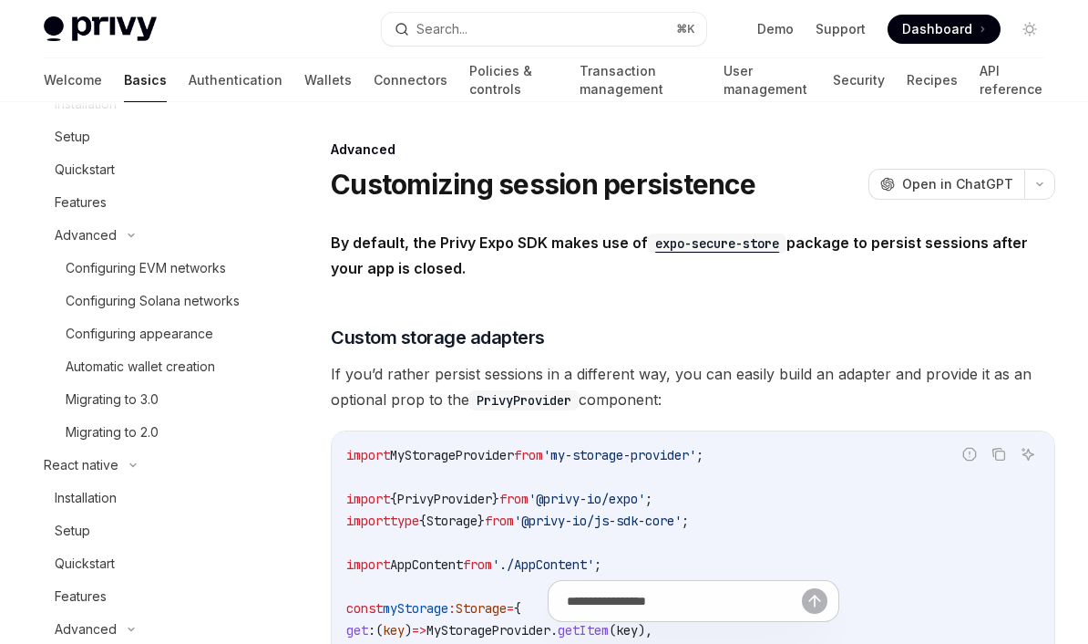
scroll to position [314, 0]
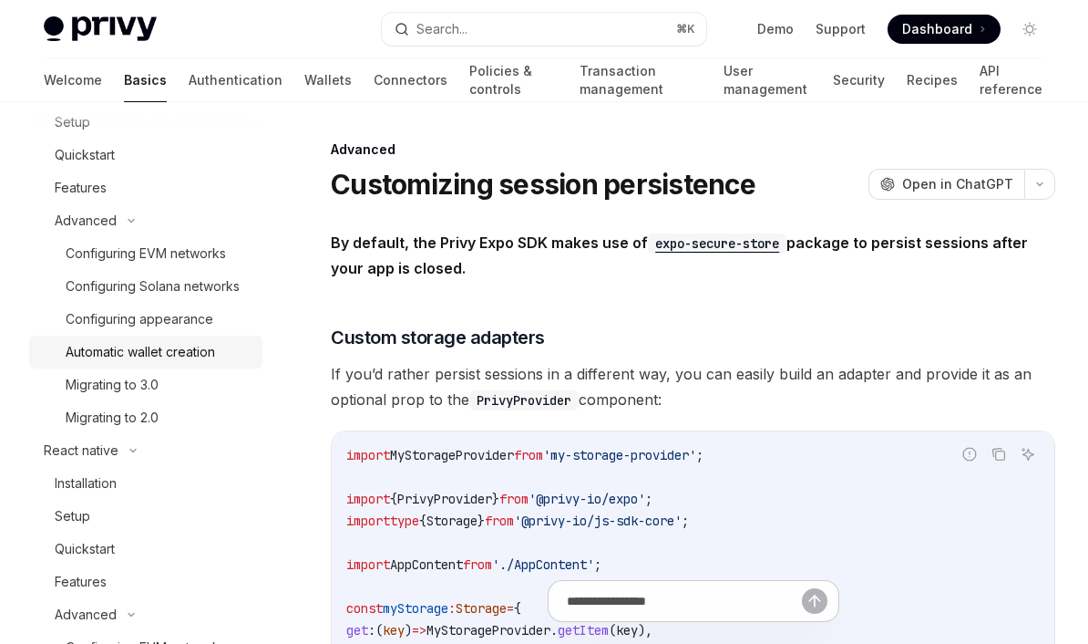
click at [167, 347] on div "Automatic wallet creation" at bounding box center [140, 352] width 149 height 22
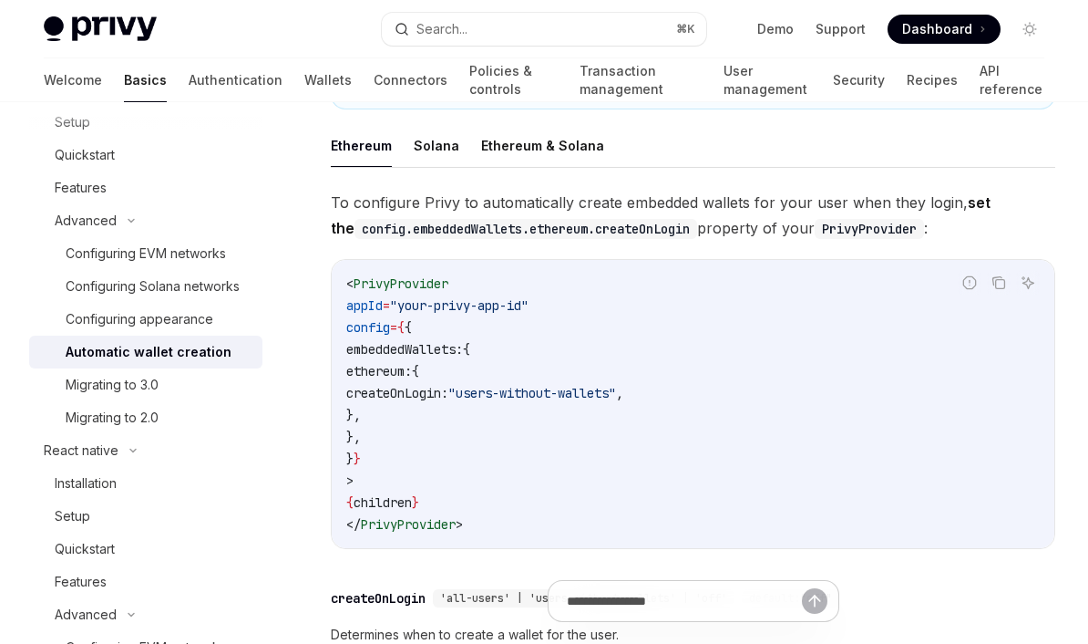
scroll to position [348, 0]
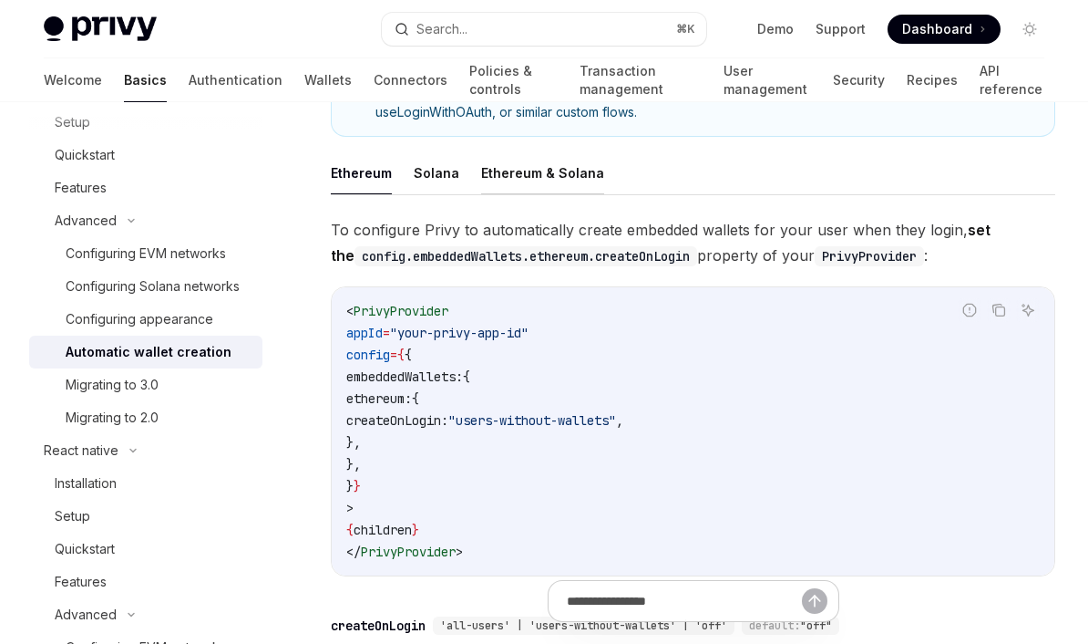
click at [540, 166] on button "Ethereum & Solana" at bounding box center [542, 172] width 123 height 43
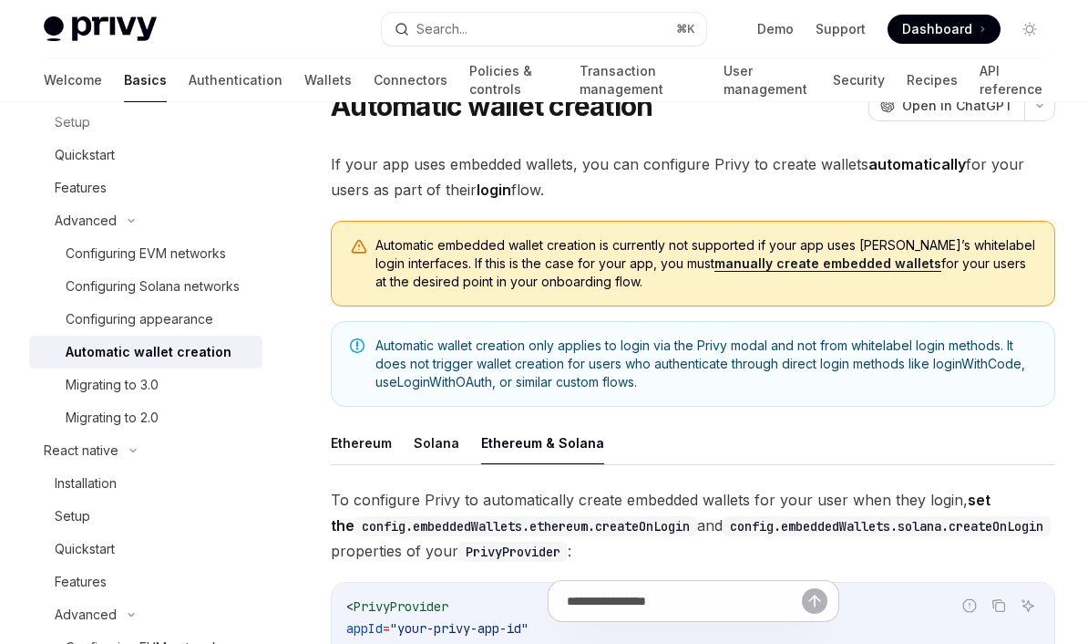
scroll to position [36, 0]
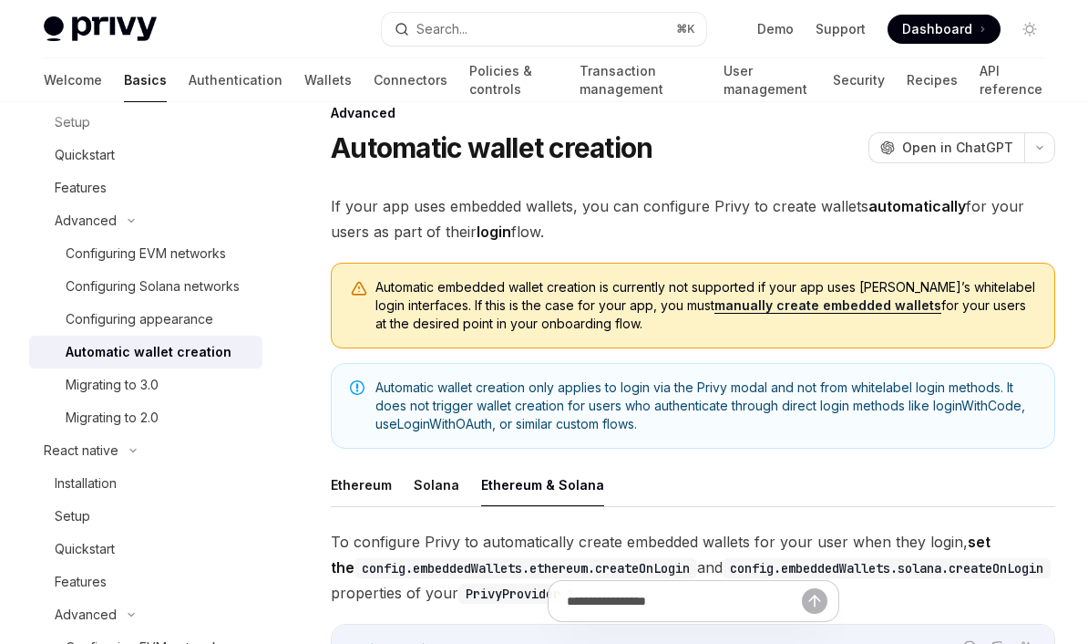
click at [813, 308] on link "manually create embedded wallets" at bounding box center [828, 305] width 227 height 16
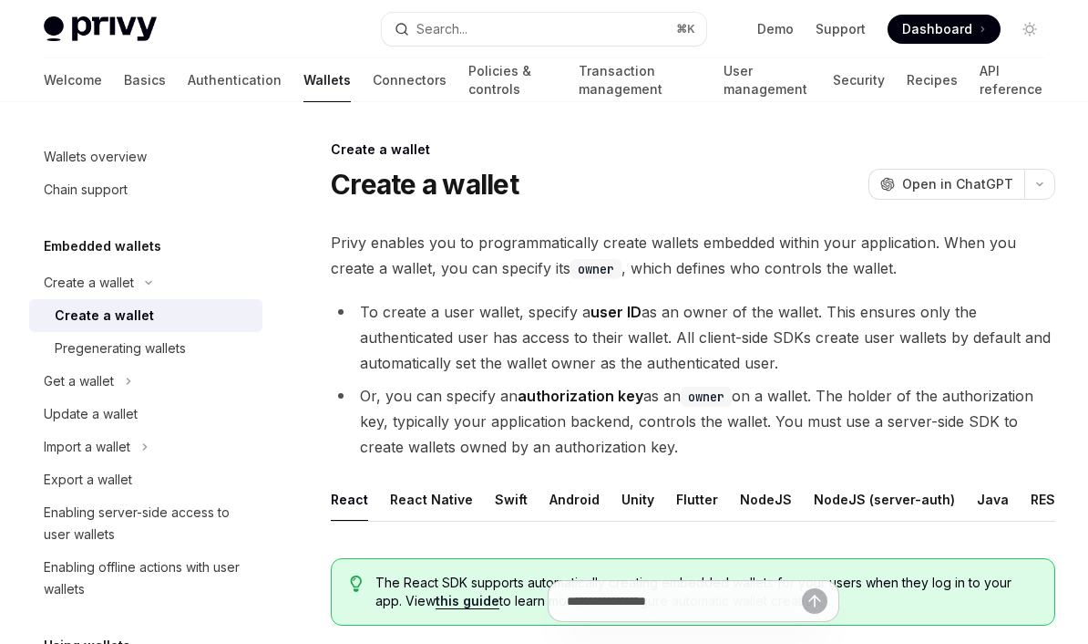
click at [603, 265] on code "owner" at bounding box center [596, 269] width 51 height 20
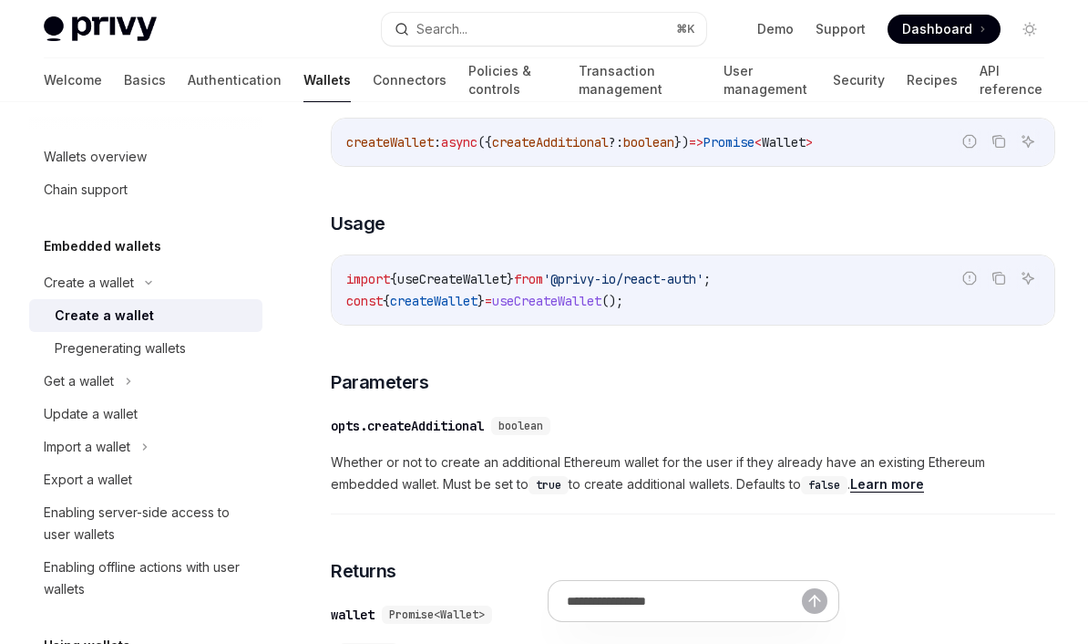
scroll to position [633, 0]
click at [602, 298] on span "useCreateWallet" at bounding box center [546, 300] width 109 height 16
click at [670, 347] on div "To create a wallet with the React SDK, use the createWallet method from the use…" at bounding box center [693, 650] width 725 height 1154
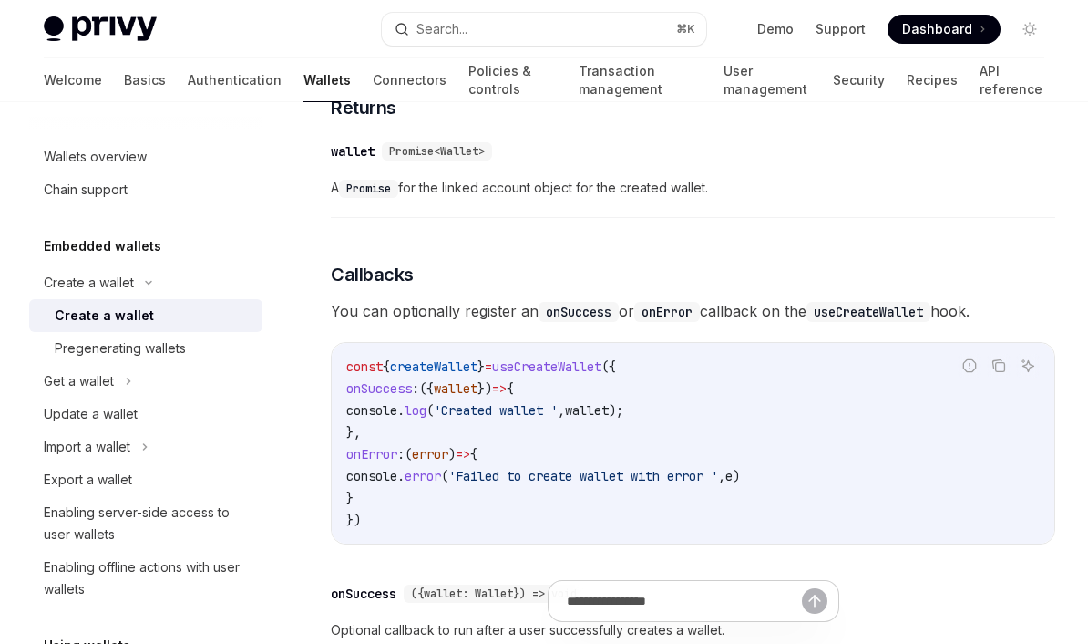
scroll to position [1051, 0]
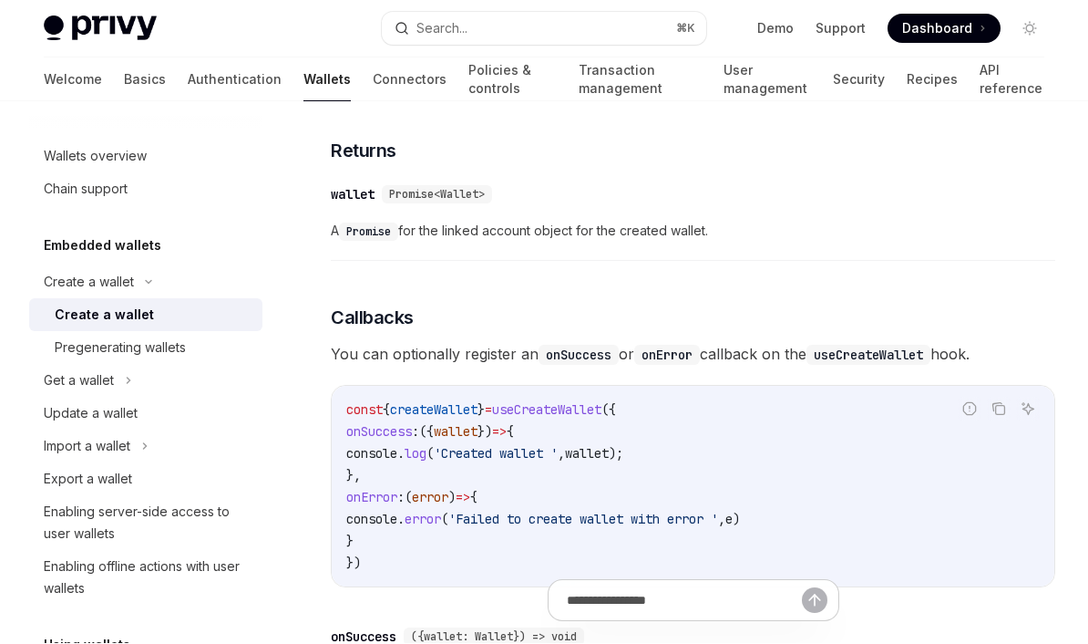
click at [789, 249] on div "​ wallet Promise<Wallet> A Promise for the linked account object for the create…" at bounding box center [693, 218] width 725 height 87
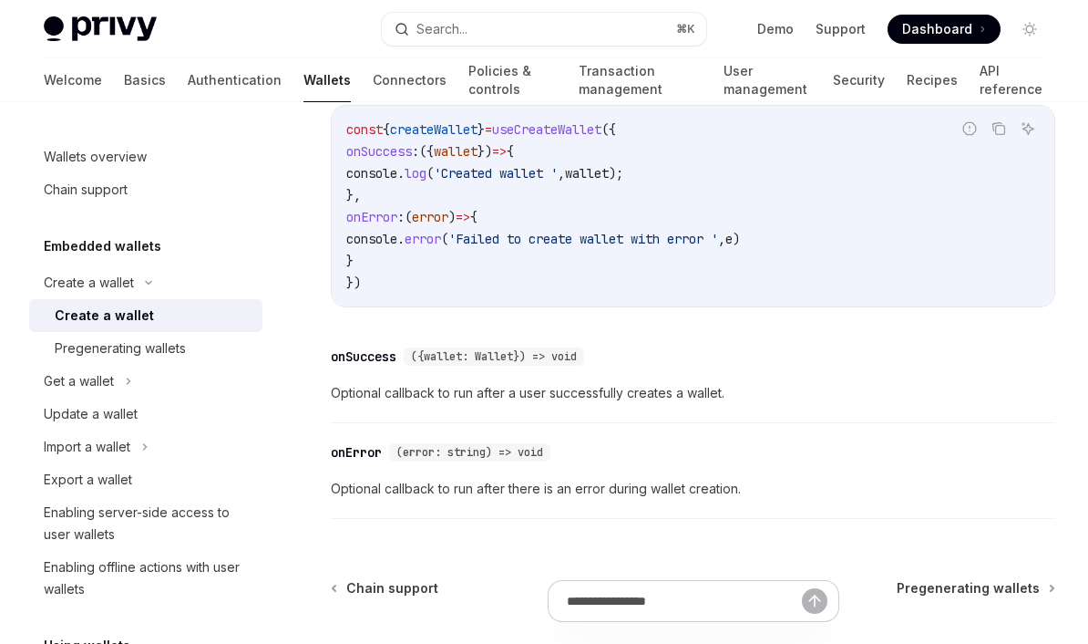
scroll to position [1302, 0]
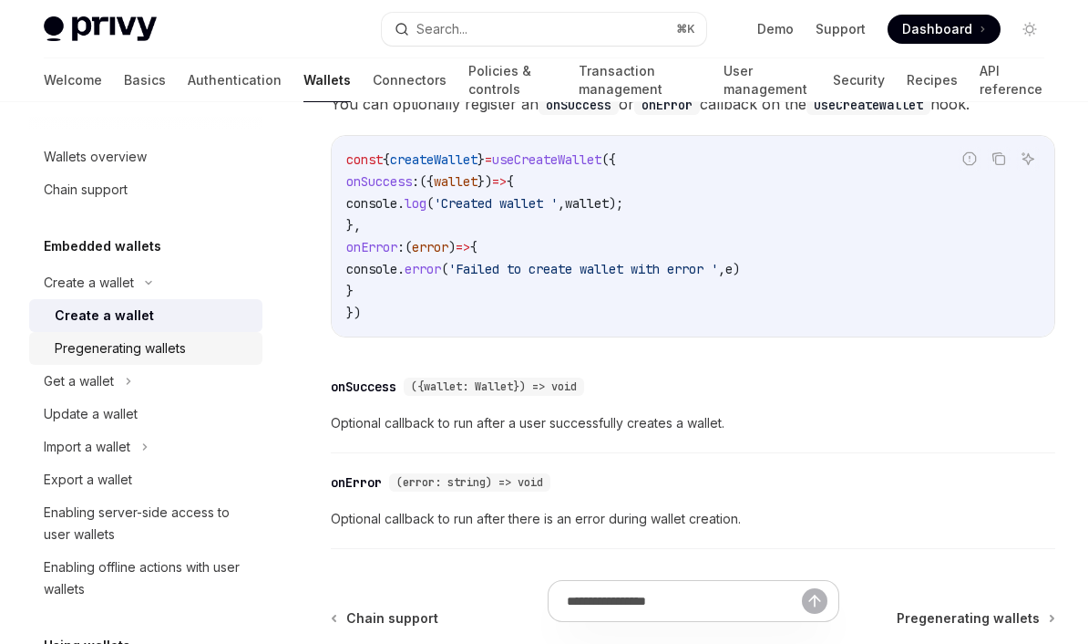
click at [165, 345] on div "Pregenerating wallets" at bounding box center [120, 348] width 131 height 22
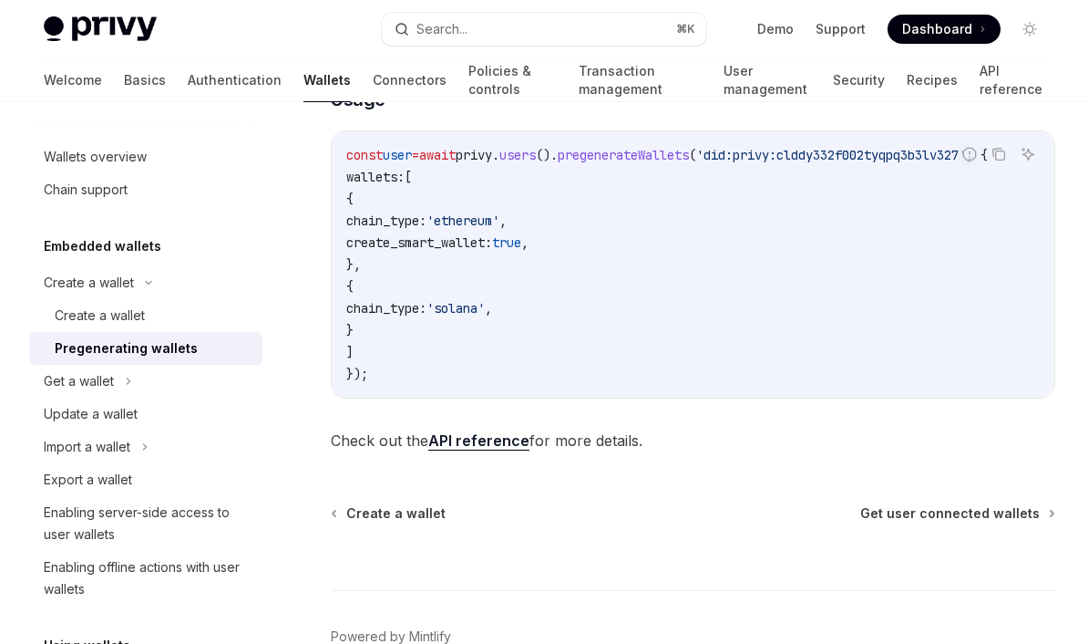
scroll to position [1175, 0]
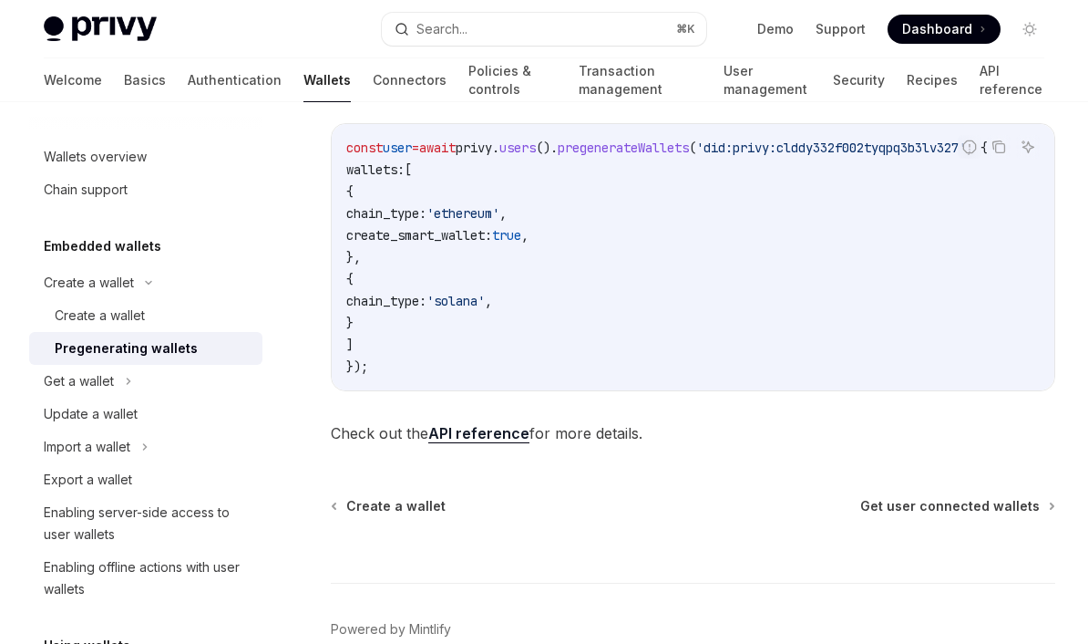
click at [618, 433] on span "Check out the API reference for more details." at bounding box center [693, 433] width 725 height 26
click at [703, 422] on span "Check out the API reference for more details." at bounding box center [693, 433] width 725 height 26
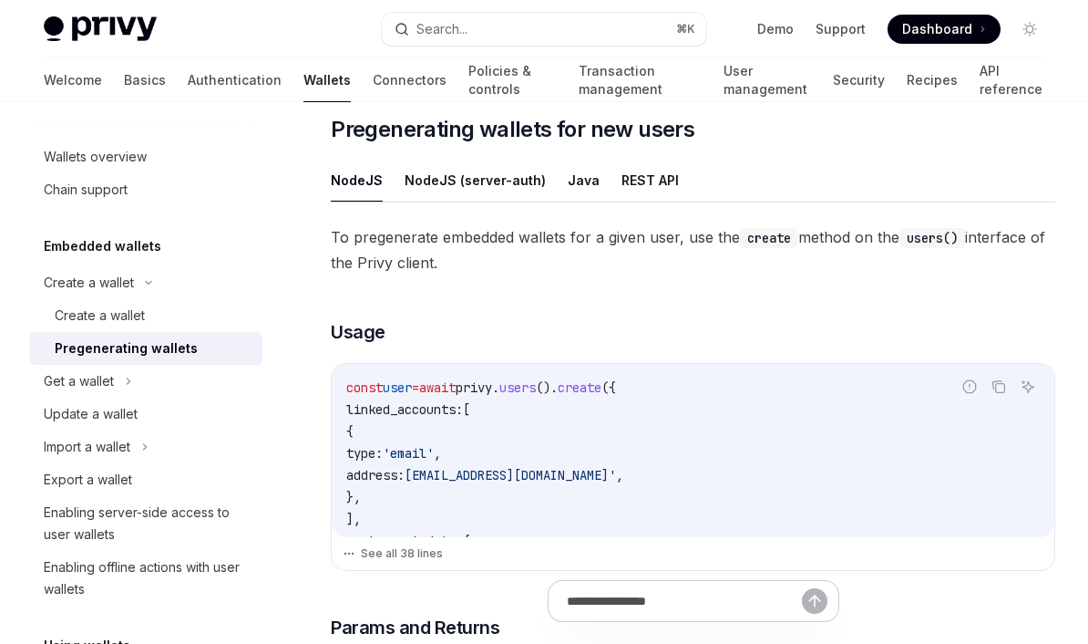
scroll to position [338, 0]
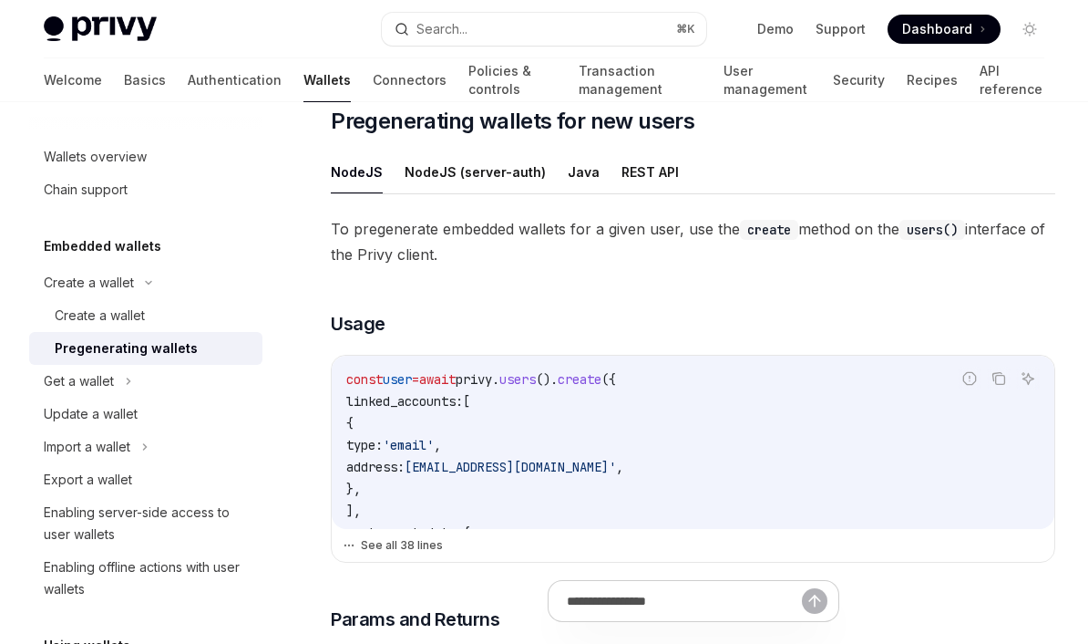
click at [411, 549] on button "See all 38 lines" at bounding box center [693, 545] width 701 height 26
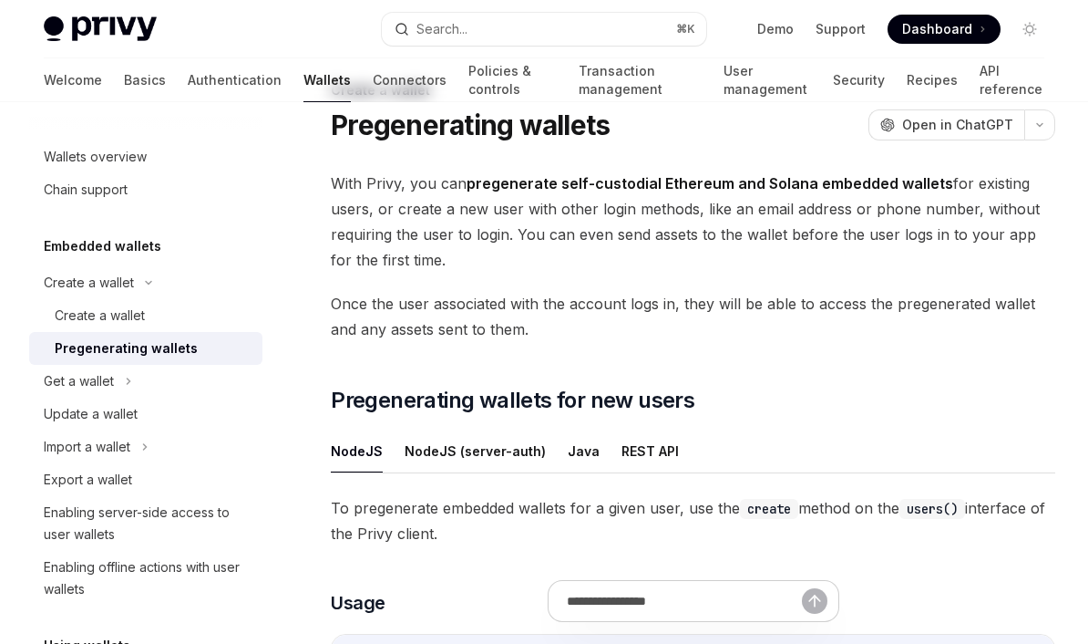
scroll to position [0, 0]
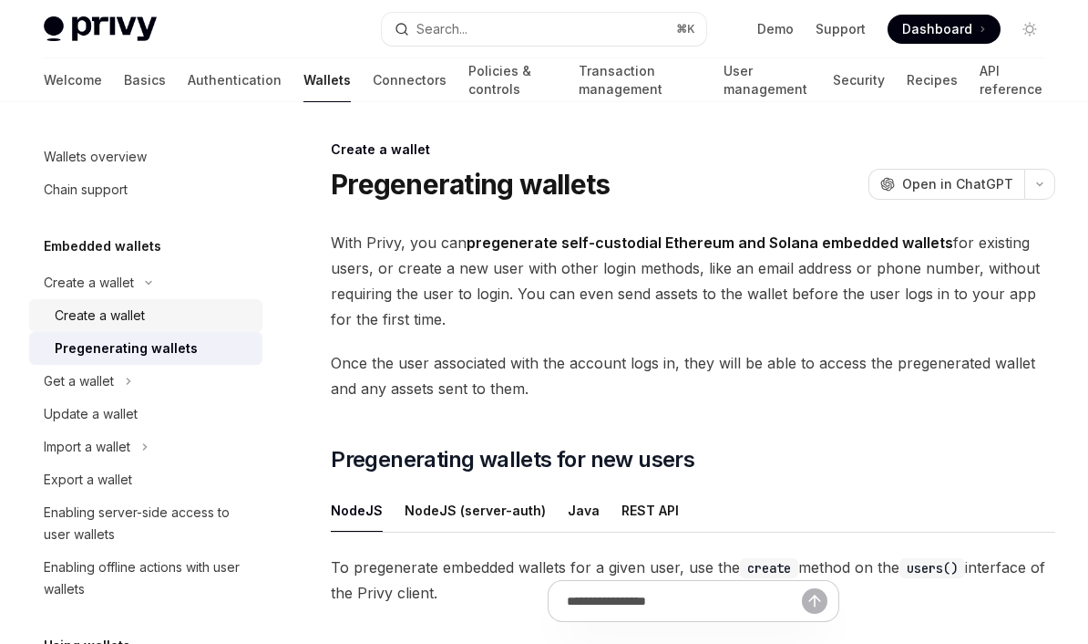
click at [143, 316] on div "Create a wallet" at bounding box center [100, 315] width 90 height 22
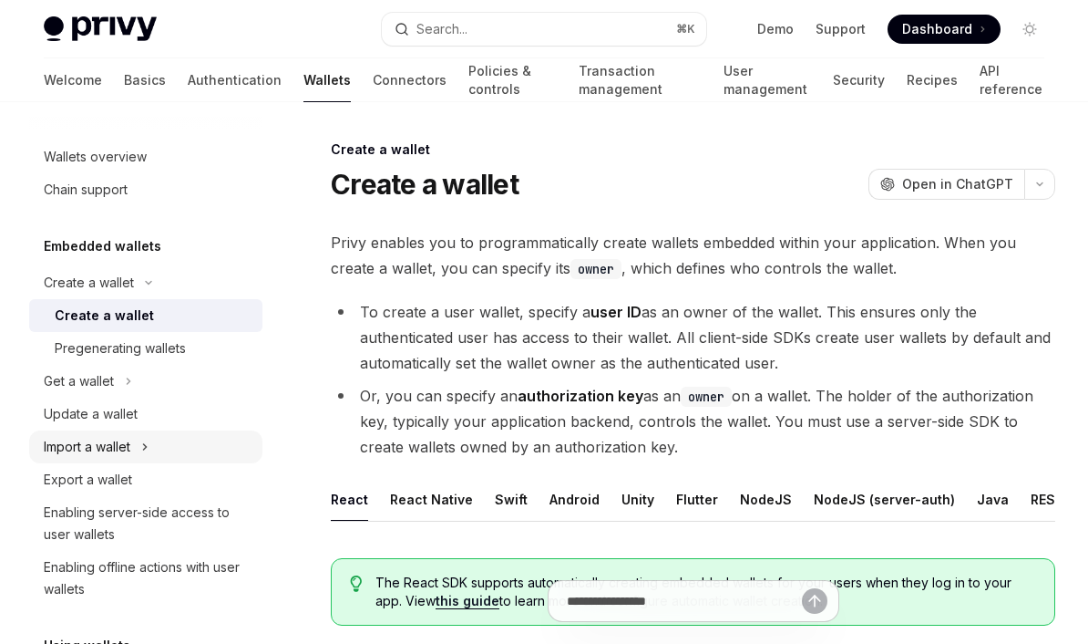
click at [73, 458] on button "Import a wallet" at bounding box center [145, 446] width 233 height 33
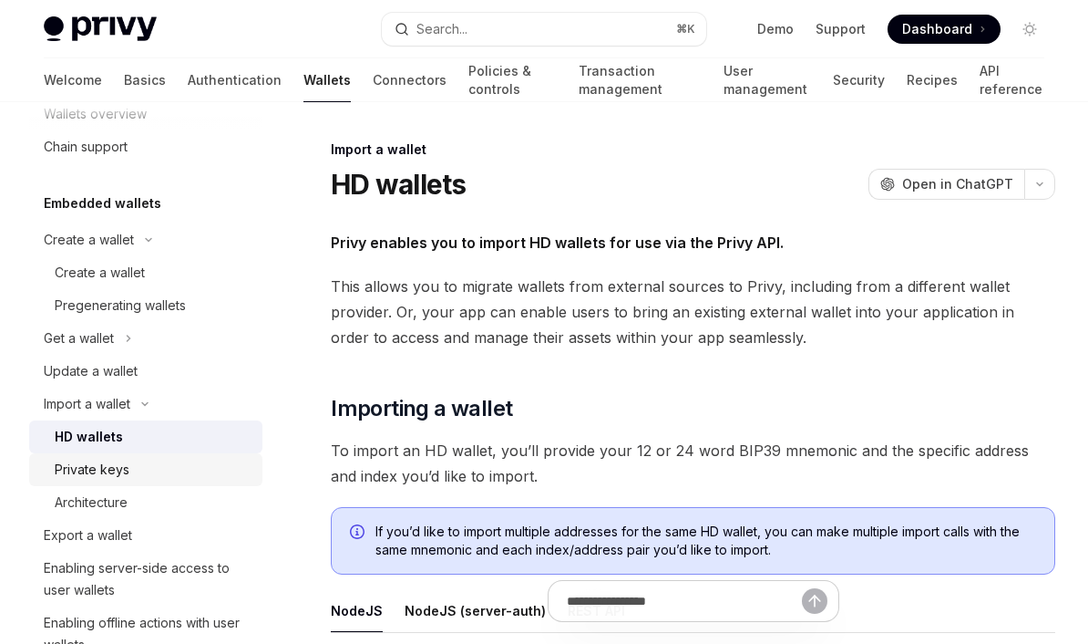
scroll to position [45, 0]
click at [118, 440] on div "HD wallets" at bounding box center [89, 435] width 68 height 22
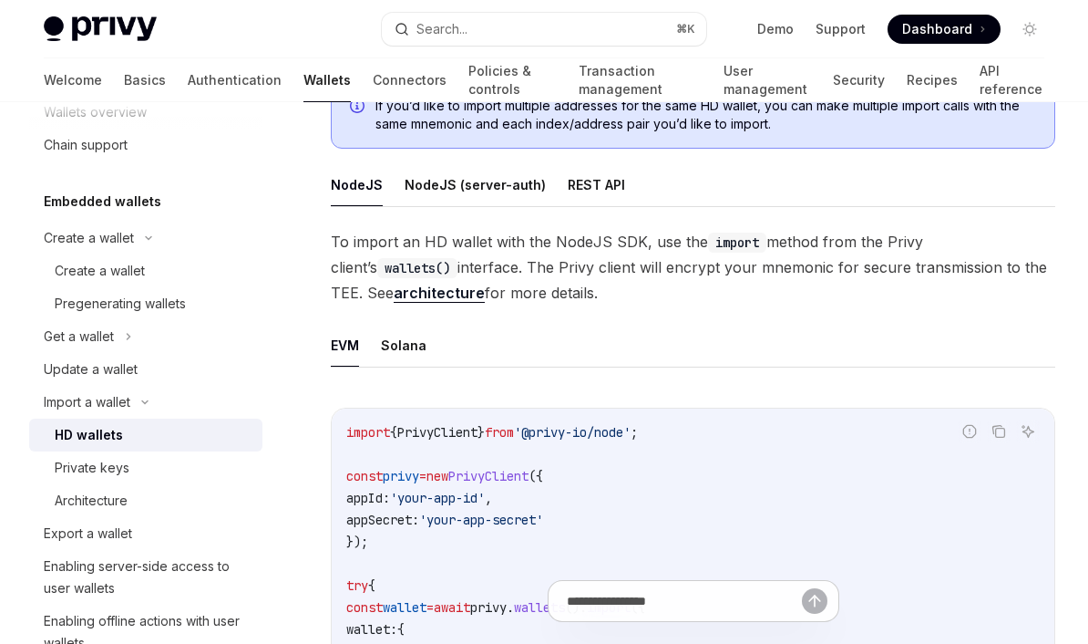
scroll to position [427, 0]
click at [610, 242] on span "To import an HD wallet with the NodeJS SDK, use the import method from the Priv…" at bounding box center [693, 266] width 725 height 77
click at [715, 242] on code "import" at bounding box center [737, 242] width 58 height 20
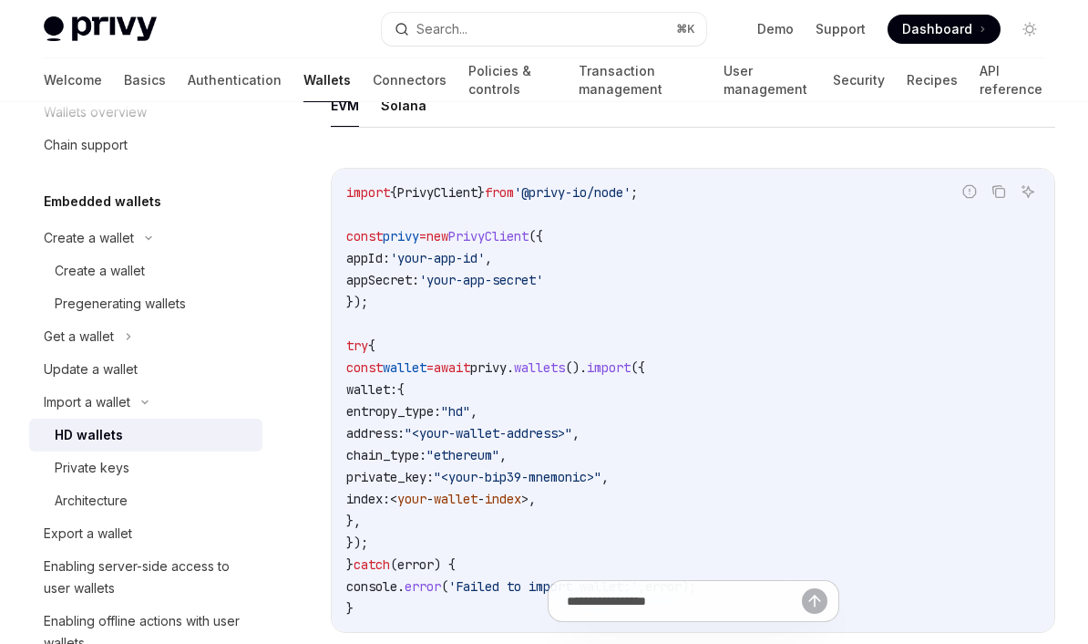
scroll to position [666, 0]
click at [107, 495] on div "Architecture" at bounding box center [91, 501] width 73 height 22
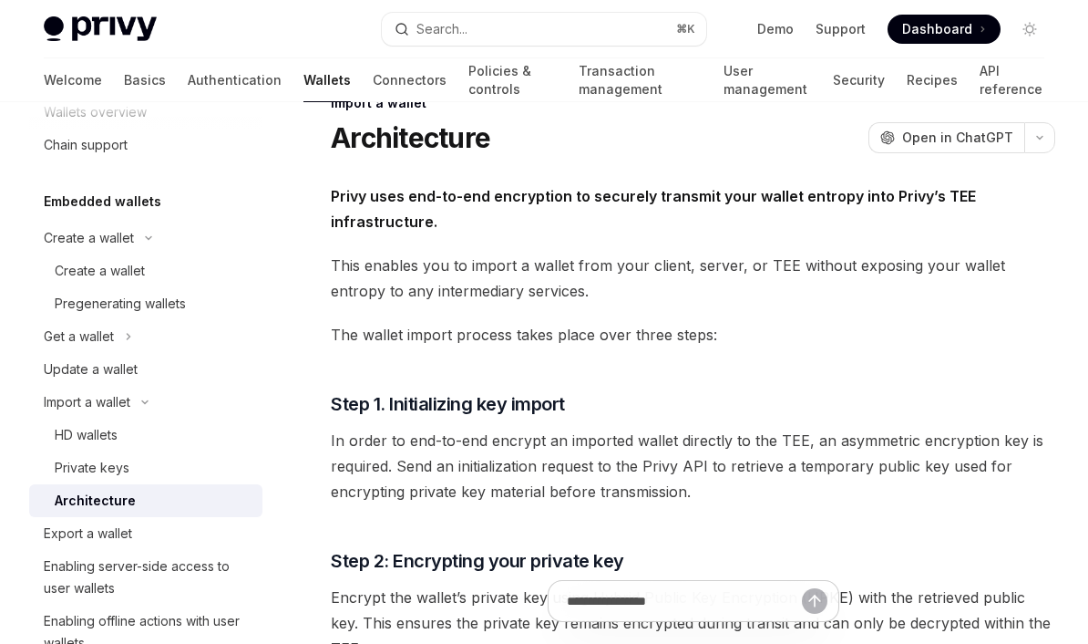
scroll to position [69, 0]
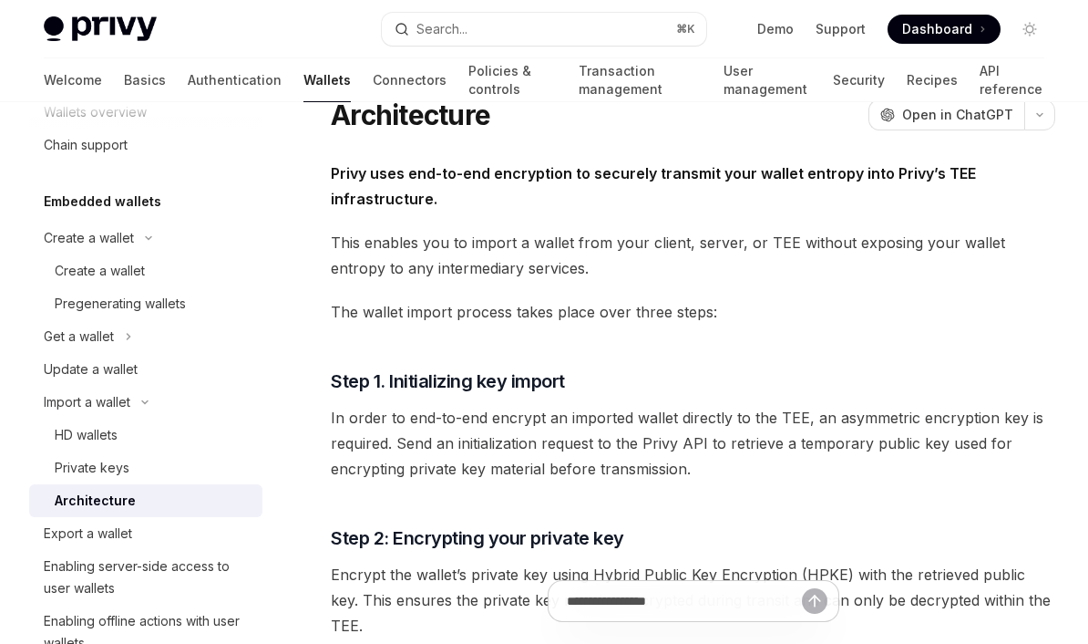
click at [801, 309] on span "The wallet import process takes place over three steps:" at bounding box center [693, 312] width 725 height 26
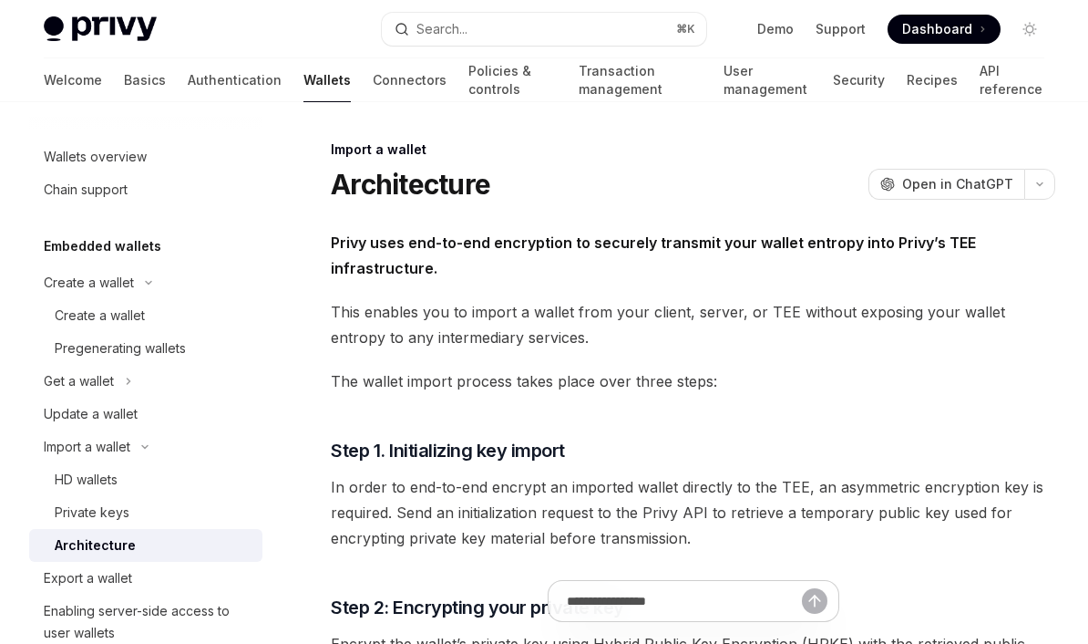
scroll to position [0, 0]
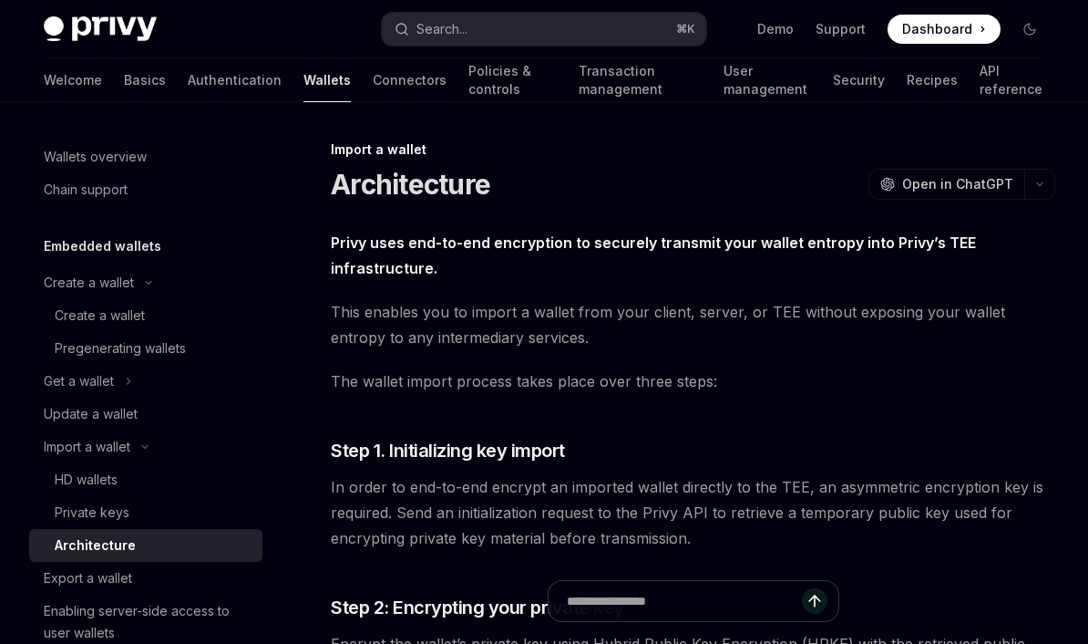
type textarea "*"
